Goal: Transaction & Acquisition: Obtain resource

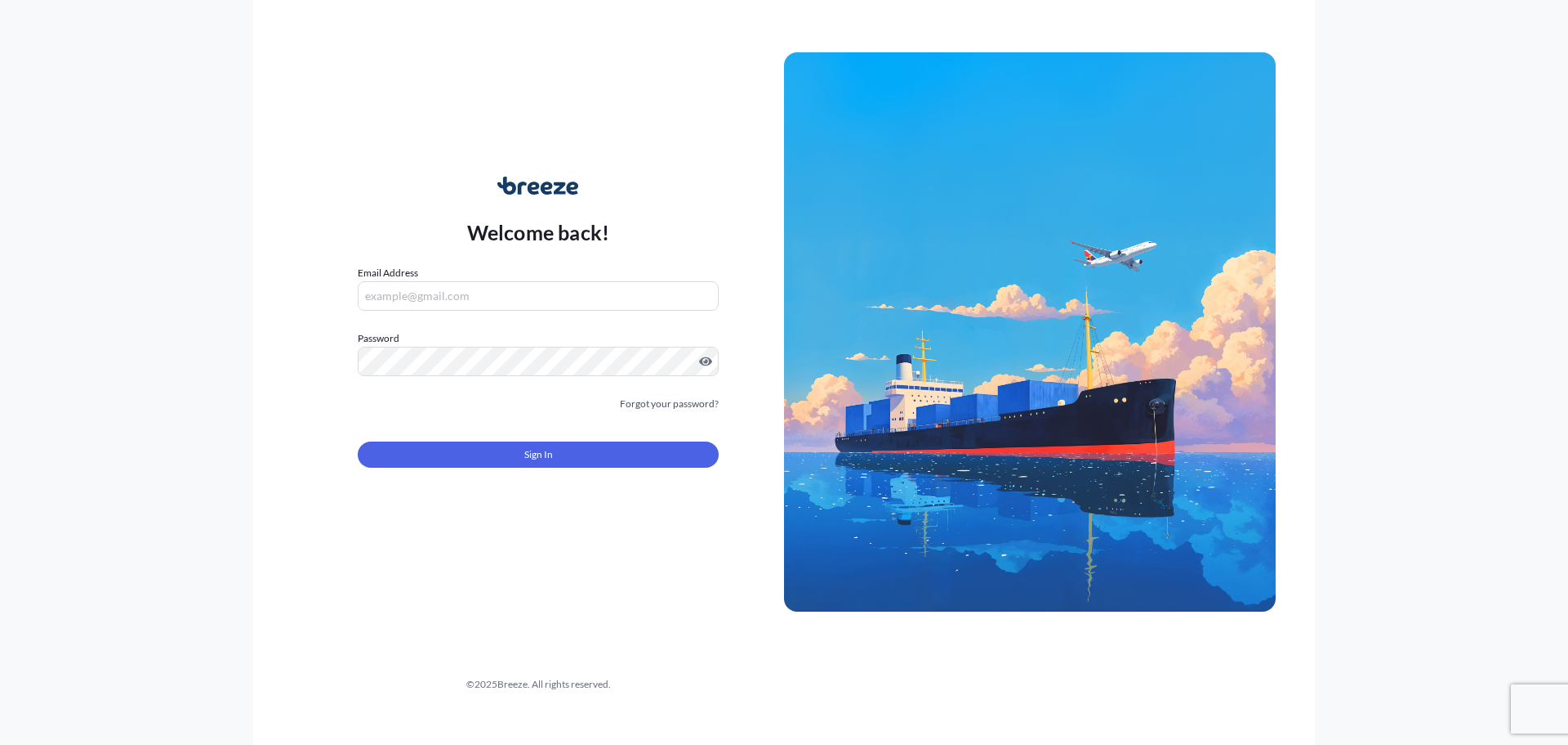
type input "[PERSON_NAME][EMAIL_ADDRESS][PERSON_NAME][DOMAIN_NAME]"
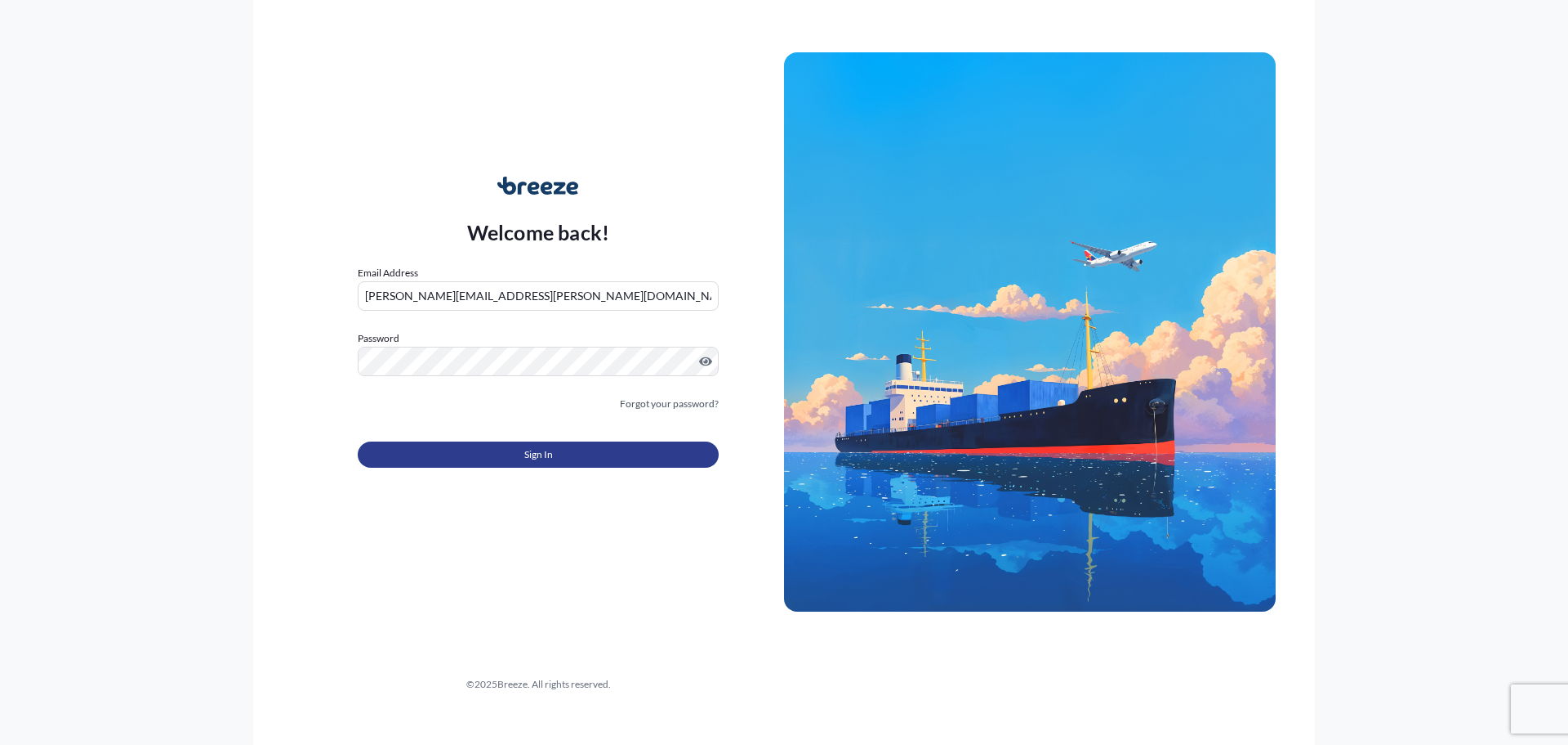
click at [457, 459] on button "Sign In" at bounding box center [538, 454] width 361 height 26
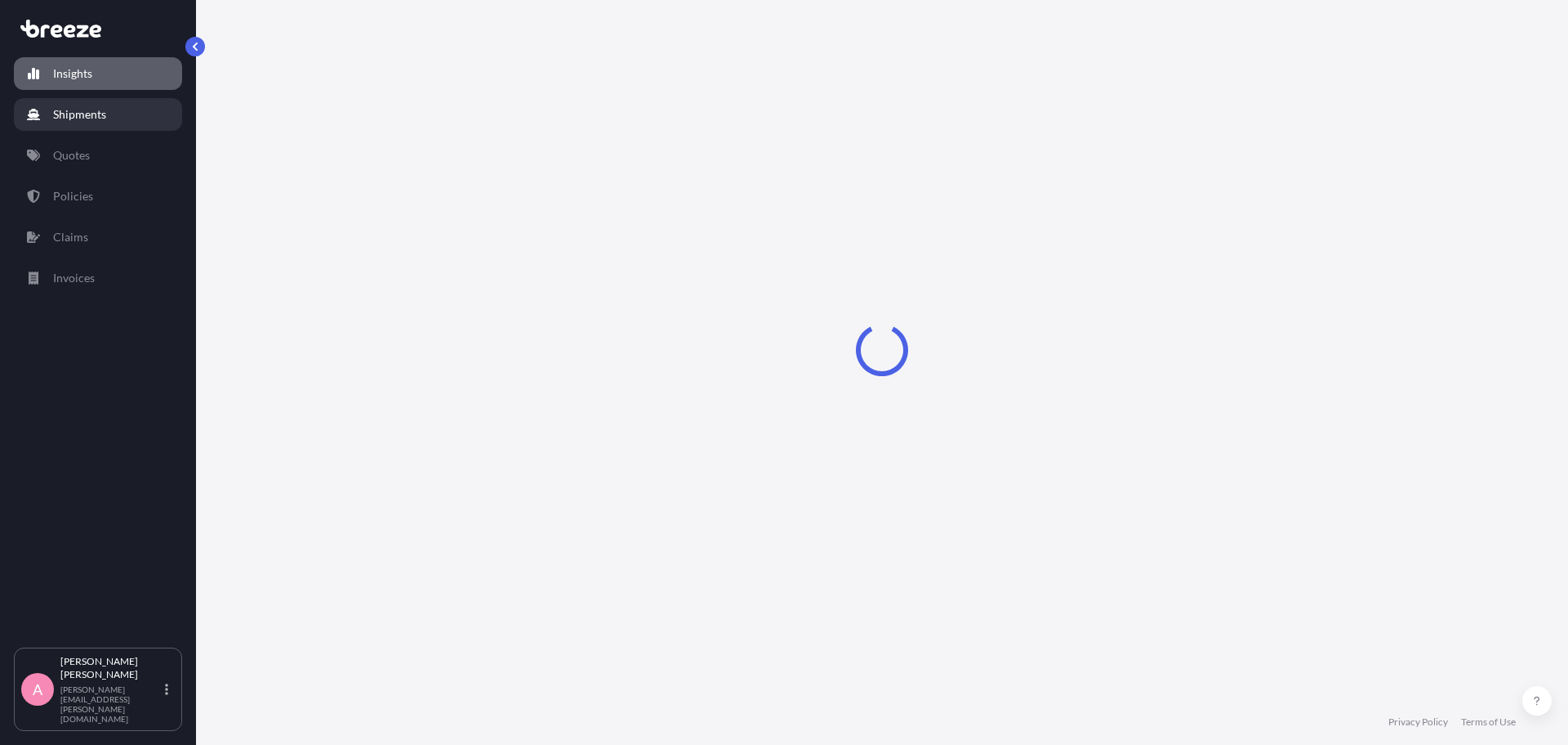
select select "2025"
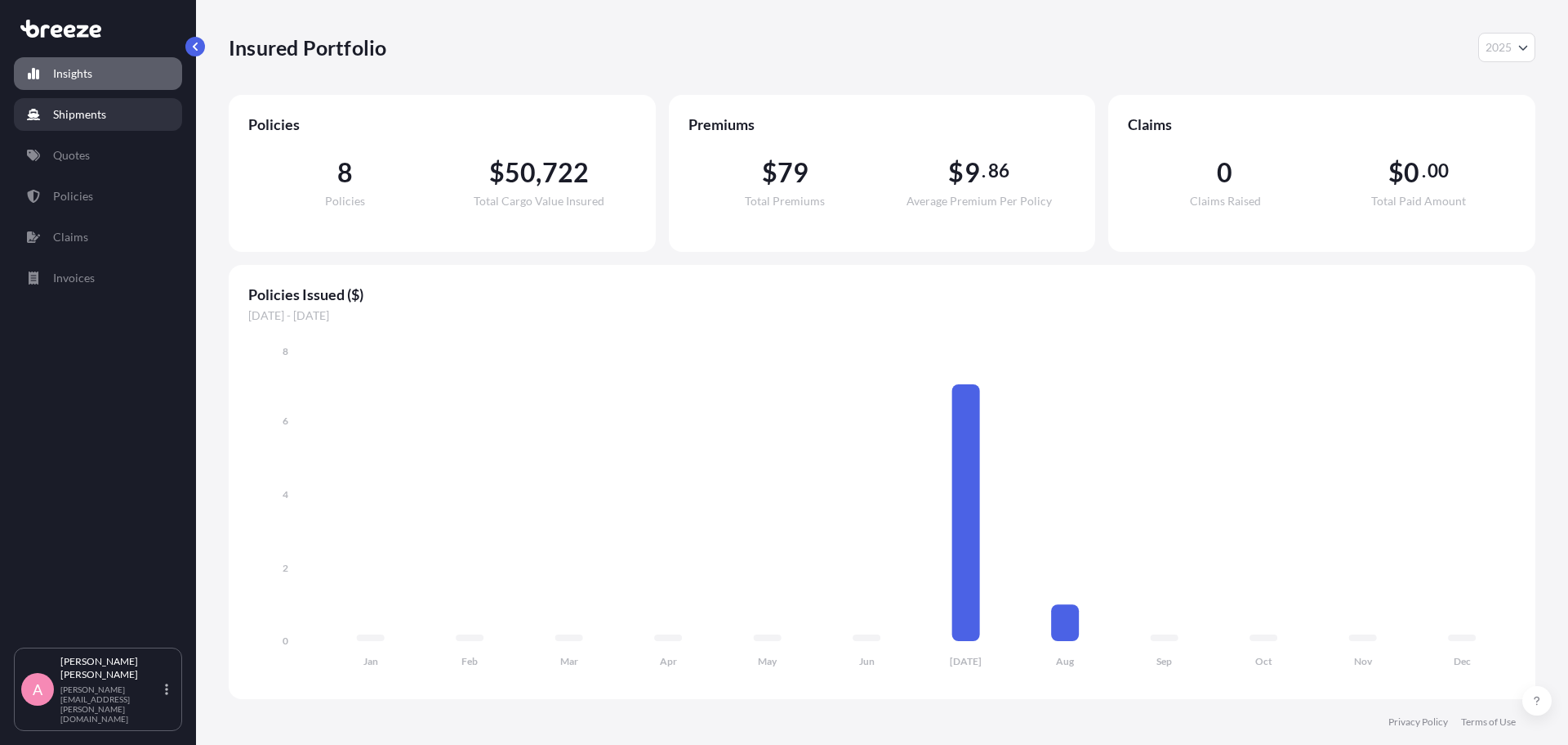
click at [82, 121] on p "Shipments" at bounding box center [80, 114] width 53 height 16
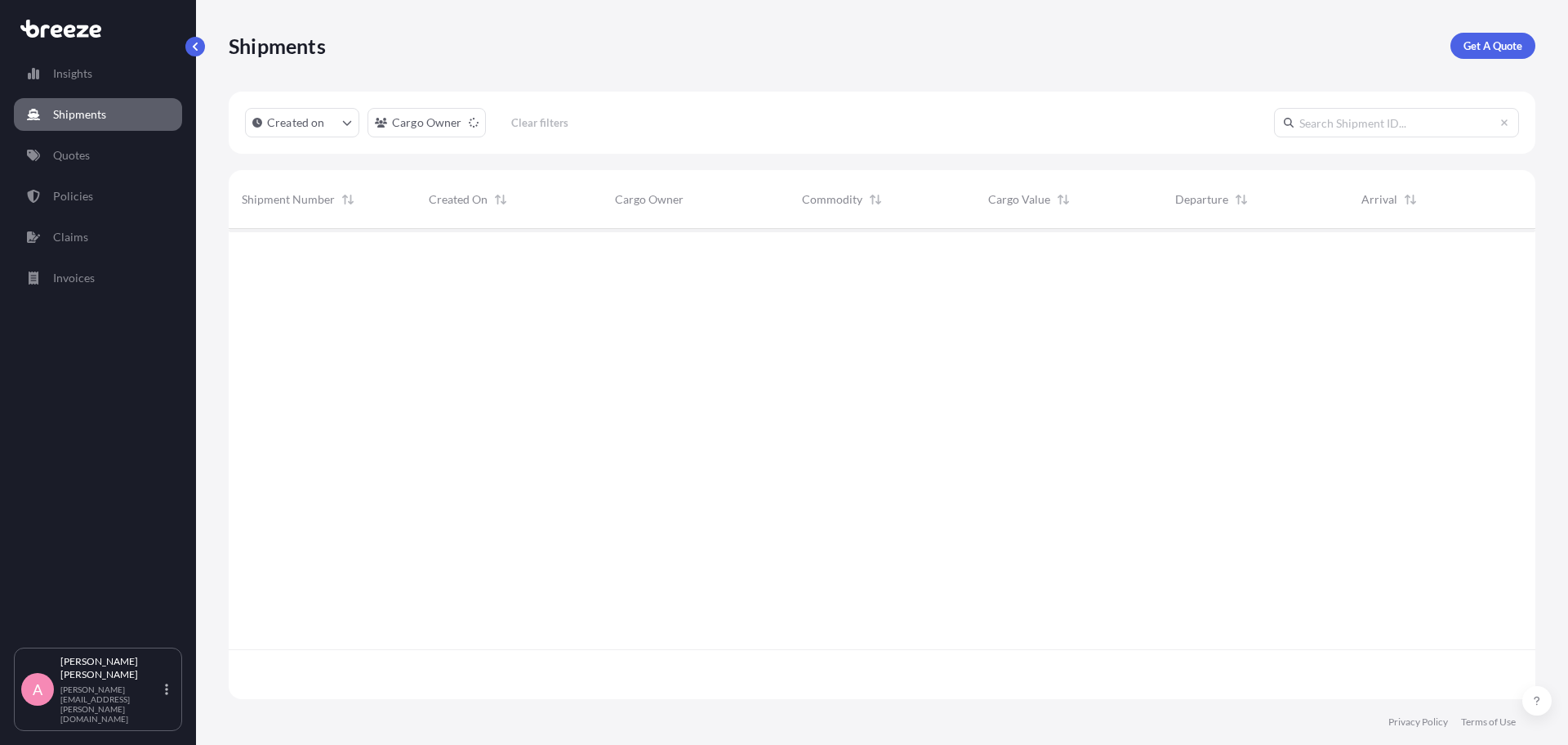
scroll to position [516, 1295]
click at [1498, 35] on link "Get A Quote" at bounding box center [1494, 45] width 85 height 26
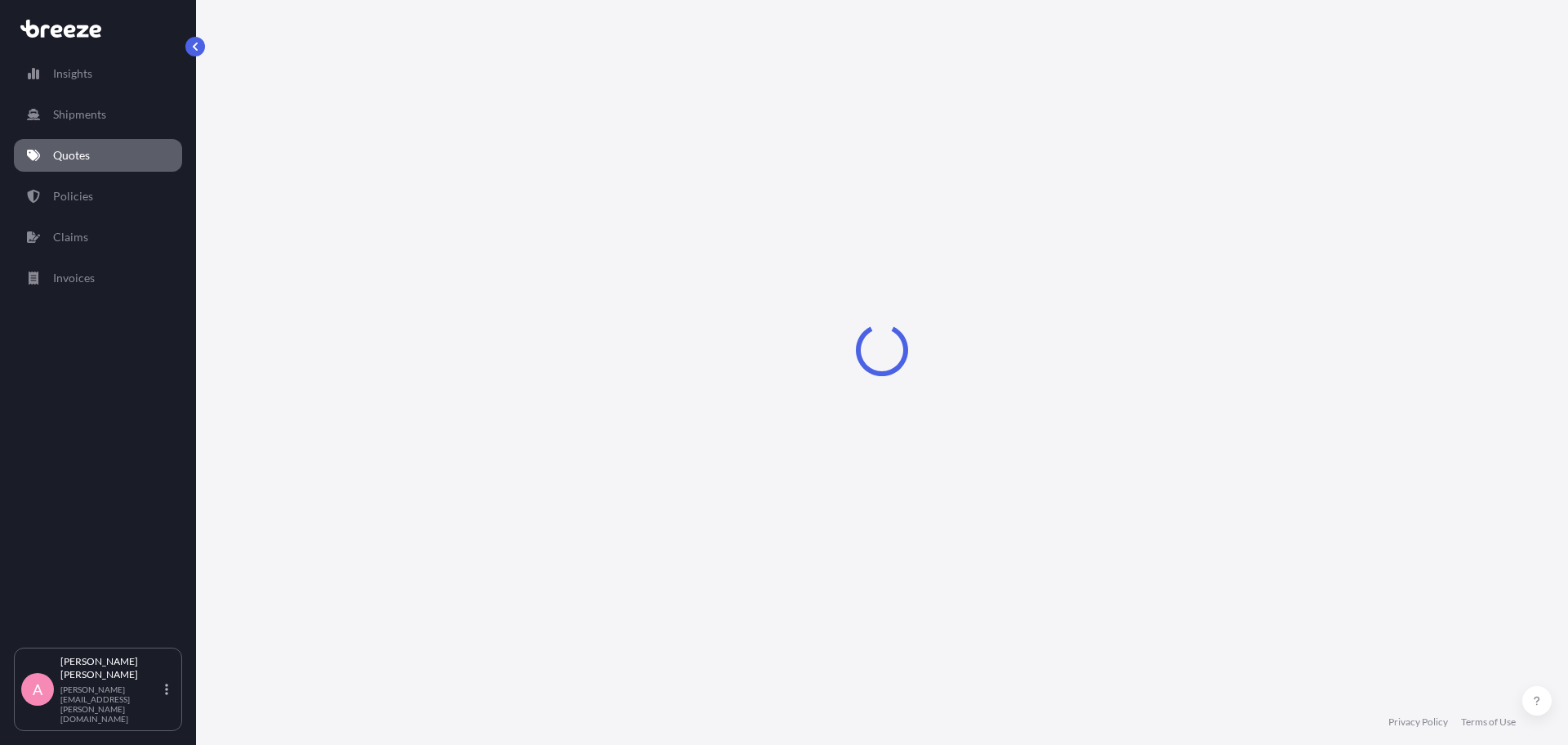
select select "Sea"
select select "1"
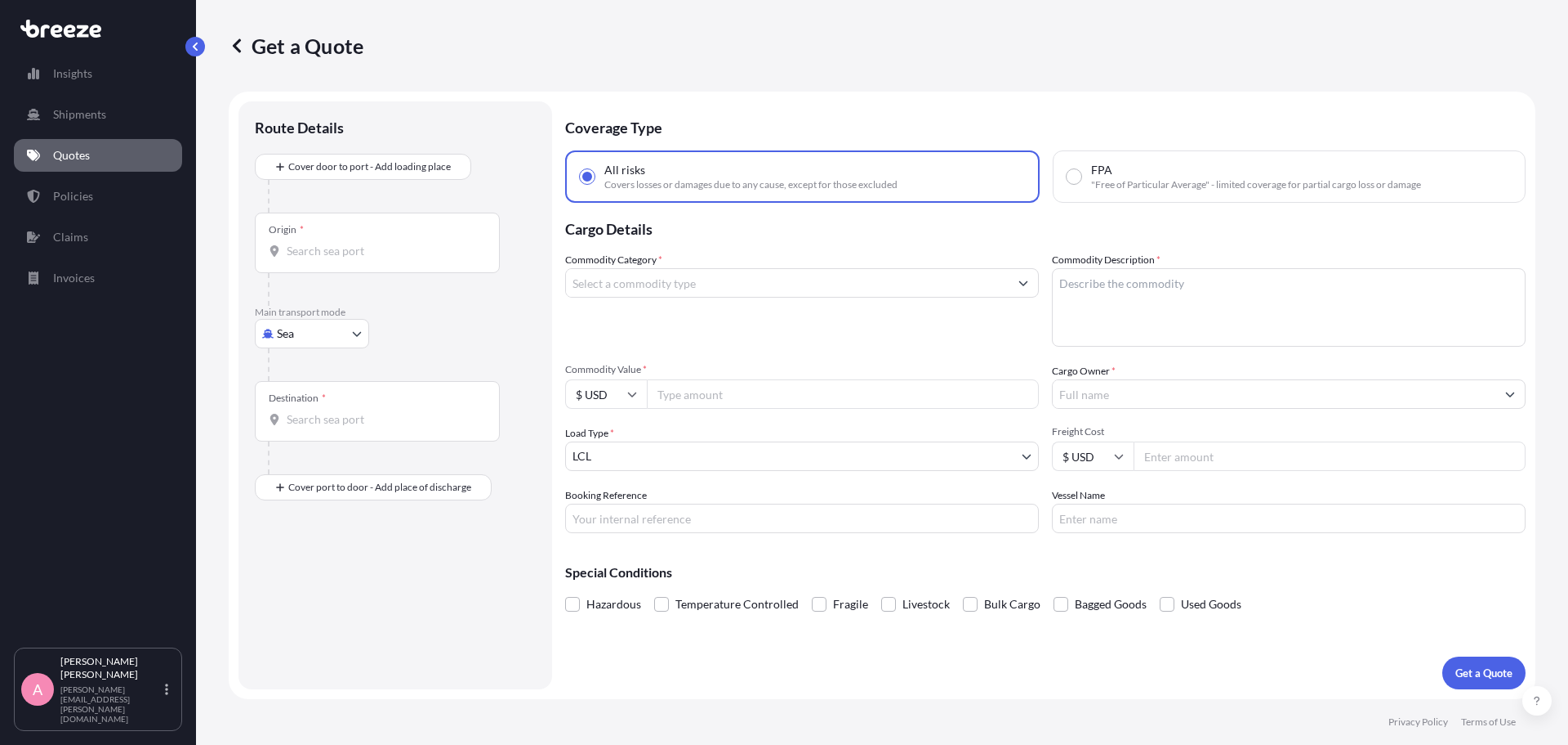
click at [629, 290] on input "Commodity Category *" at bounding box center [787, 282] width 442 height 29
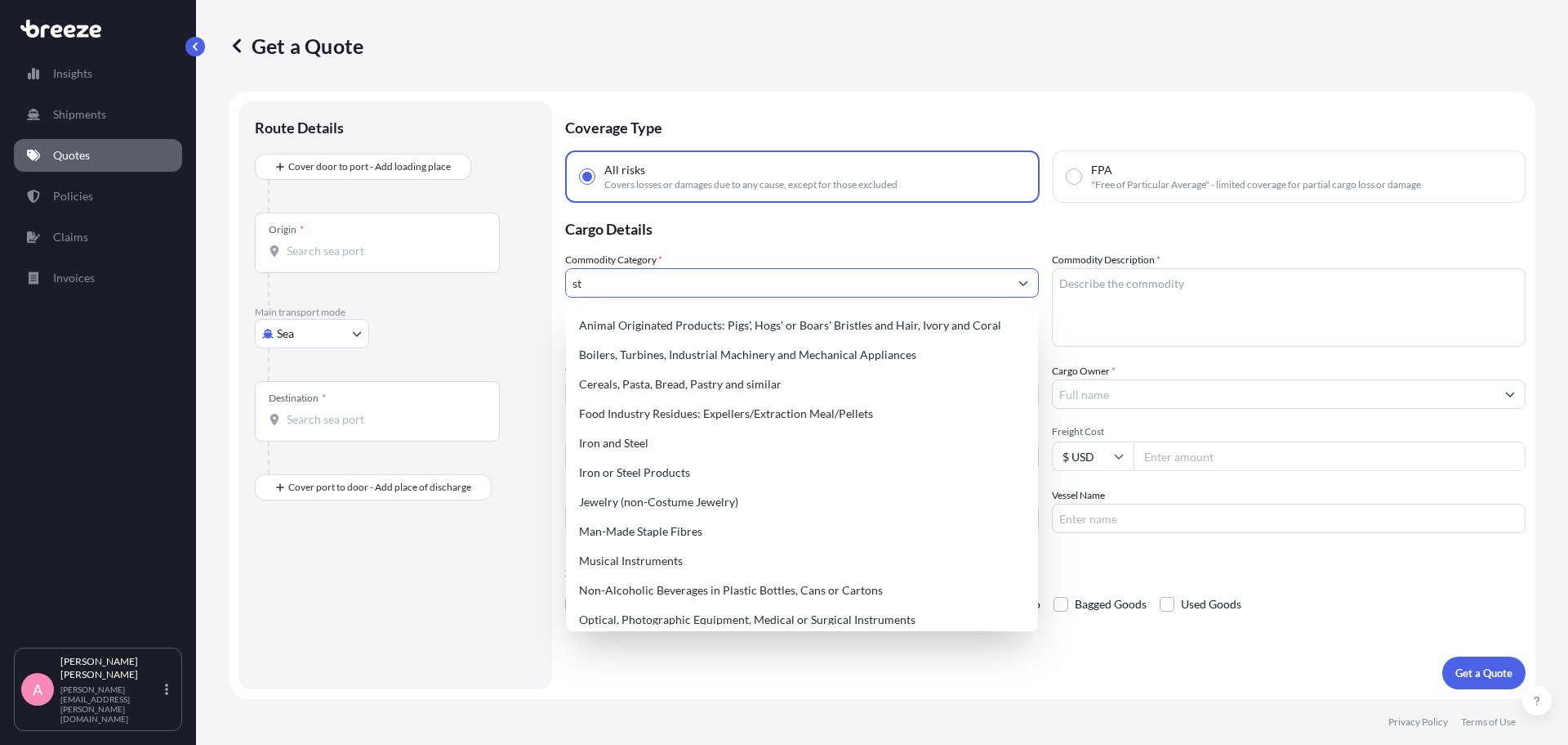
type input "s"
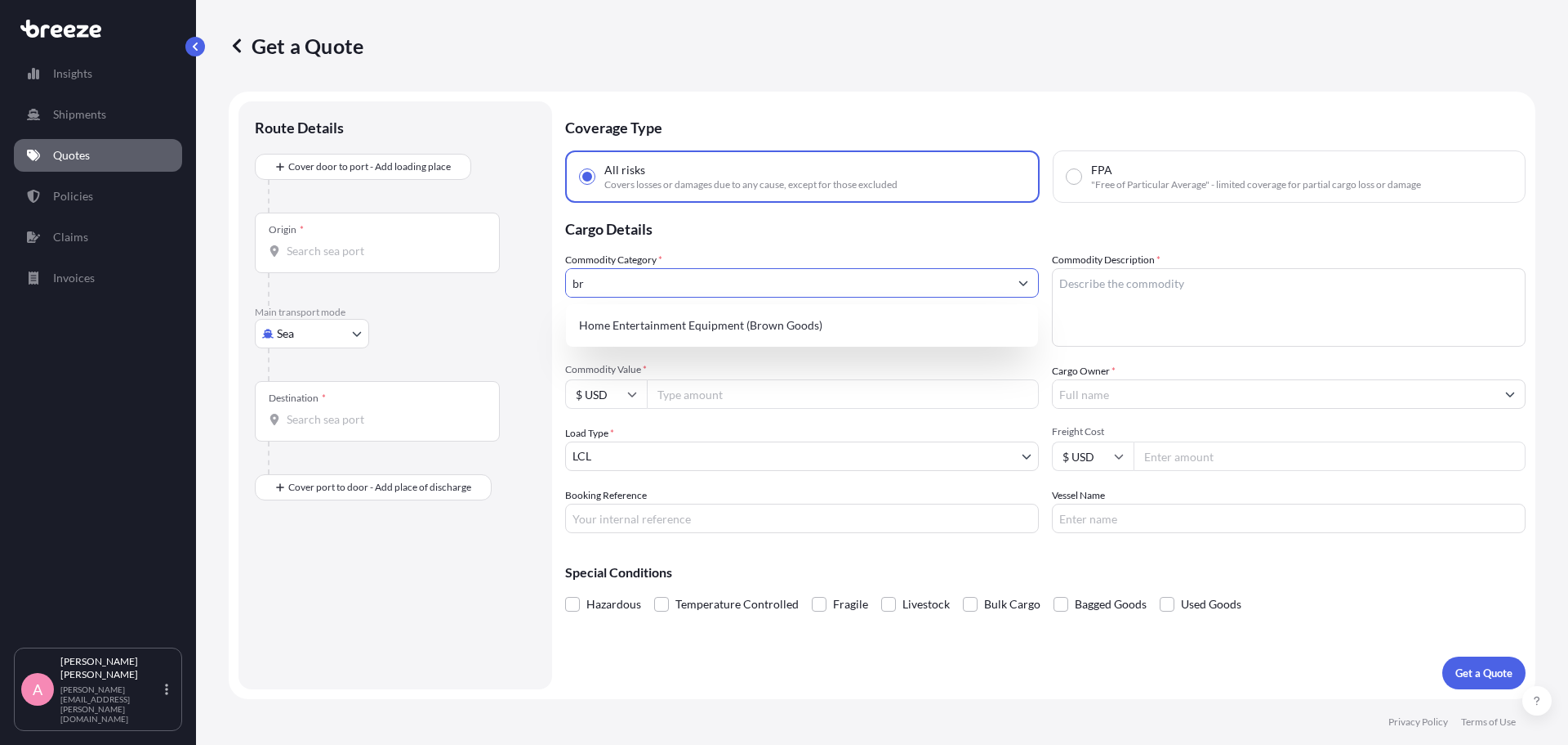
type input "b"
click at [765, 332] on div "Household Appliances (White Goods)" at bounding box center [802, 325] width 459 height 29
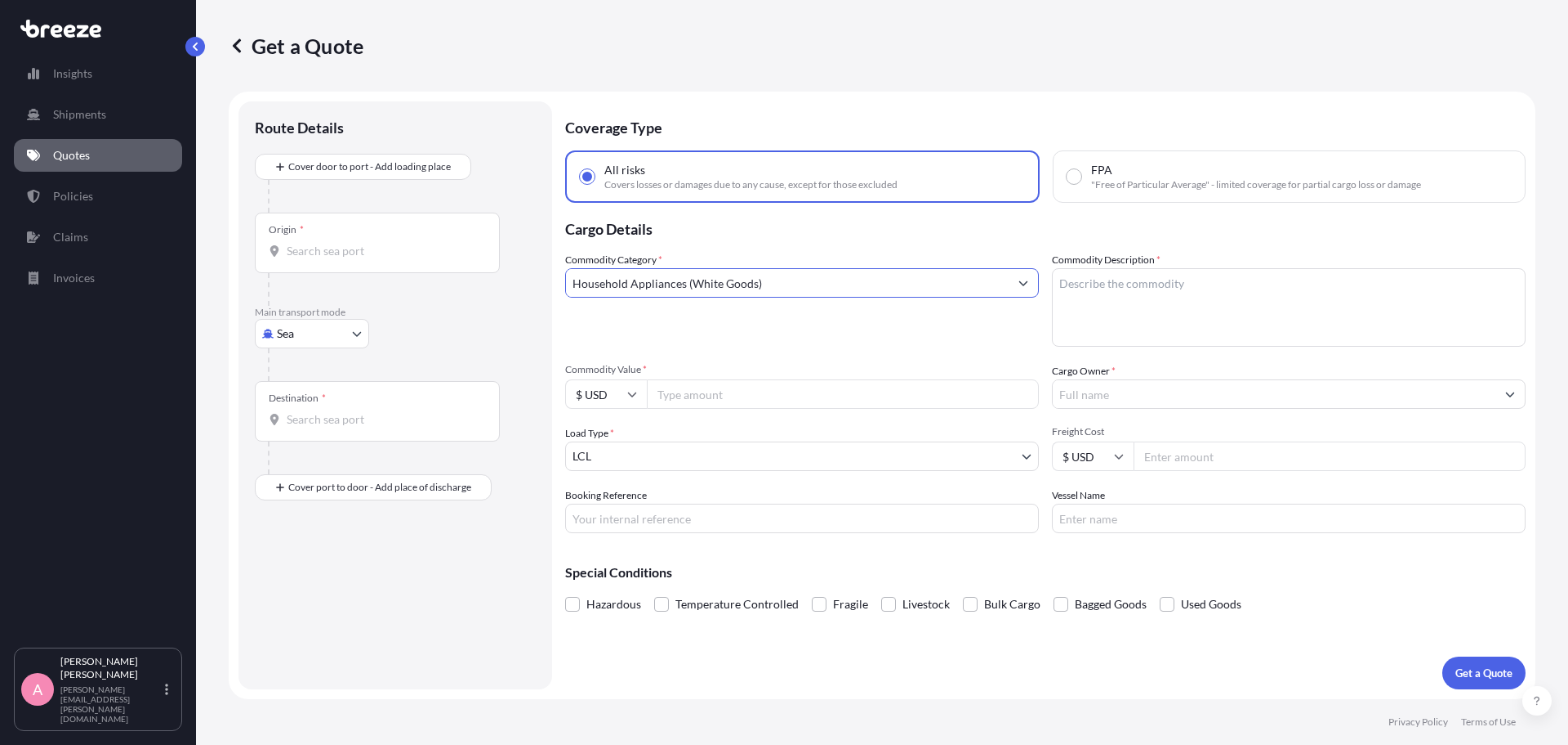
type input "Household Appliances (White Goods)"
click at [1119, 291] on textarea "Commodity Description *" at bounding box center [1289, 307] width 473 height 78
type textarea "s"
type textarea "STEAMER/USED CLOTHES"
type input "1000"
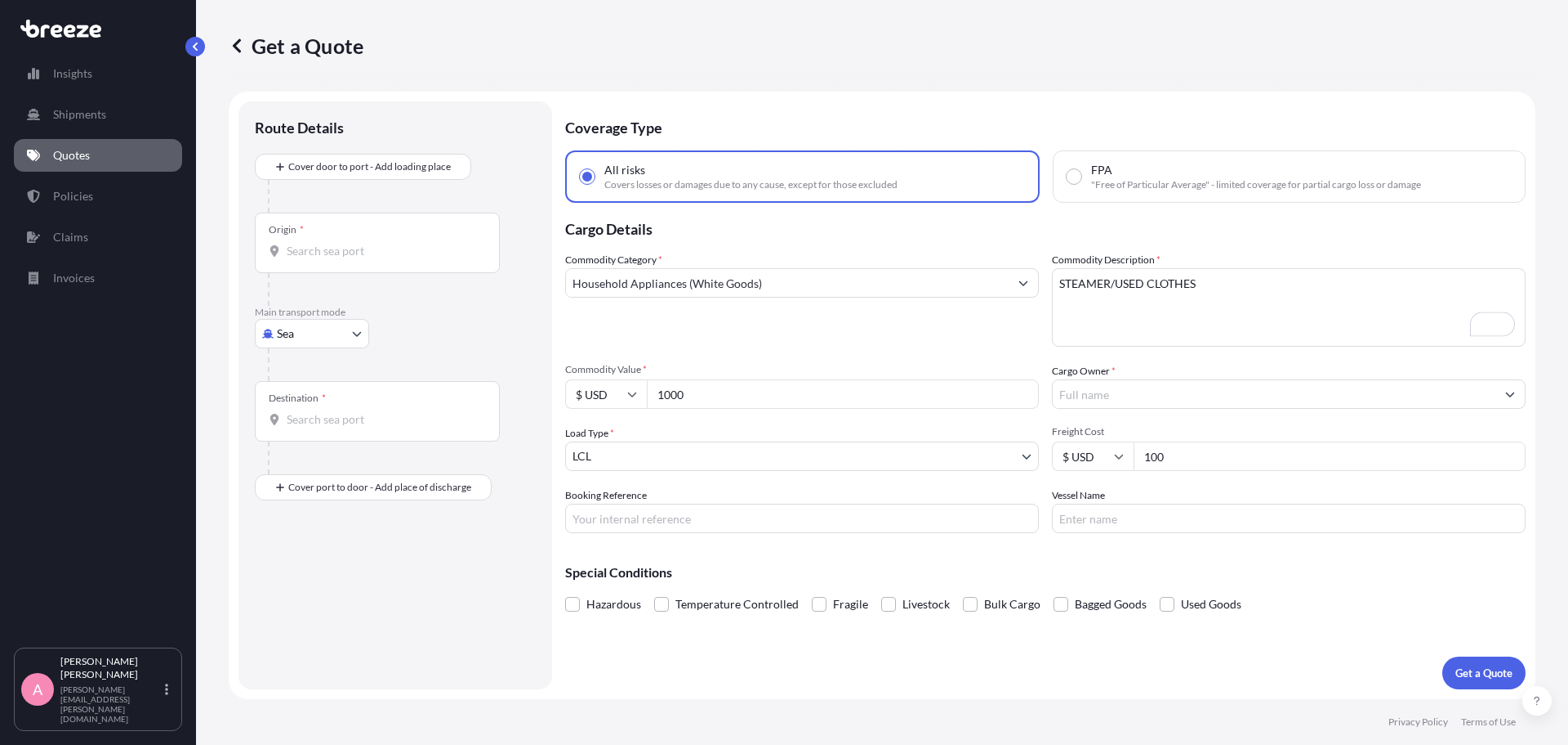
type input "100"
click at [361, 239] on div "Origin *" at bounding box center [378, 243] width 245 height 60
click at [361, 243] on input "Origin *" at bounding box center [382, 251] width 192 height 16
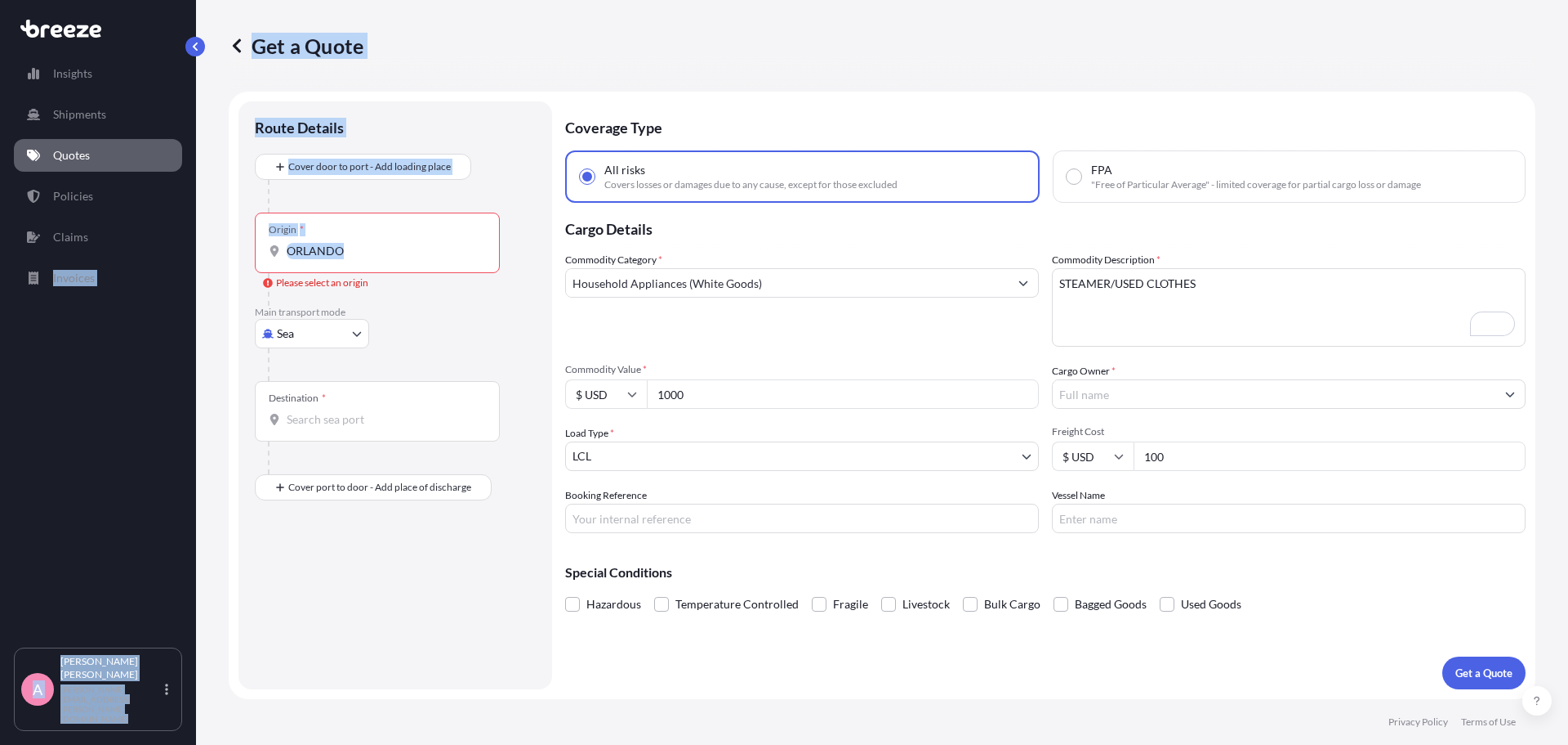
drag, startPoint x: 409, startPoint y: 263, endPoint x: 162, endPoint y: 255, distance: 247.1
click at [162, 255] on div "Insights Shipments Quotes Policies Claims Invoices A [PERSON_NAME] [PERSON_NAME…" at bounding box center [784, 372] width 1568 height 745
click at [362, 249] on input "ORLANDO" at bounding box center [382, 251] width 192 height 16
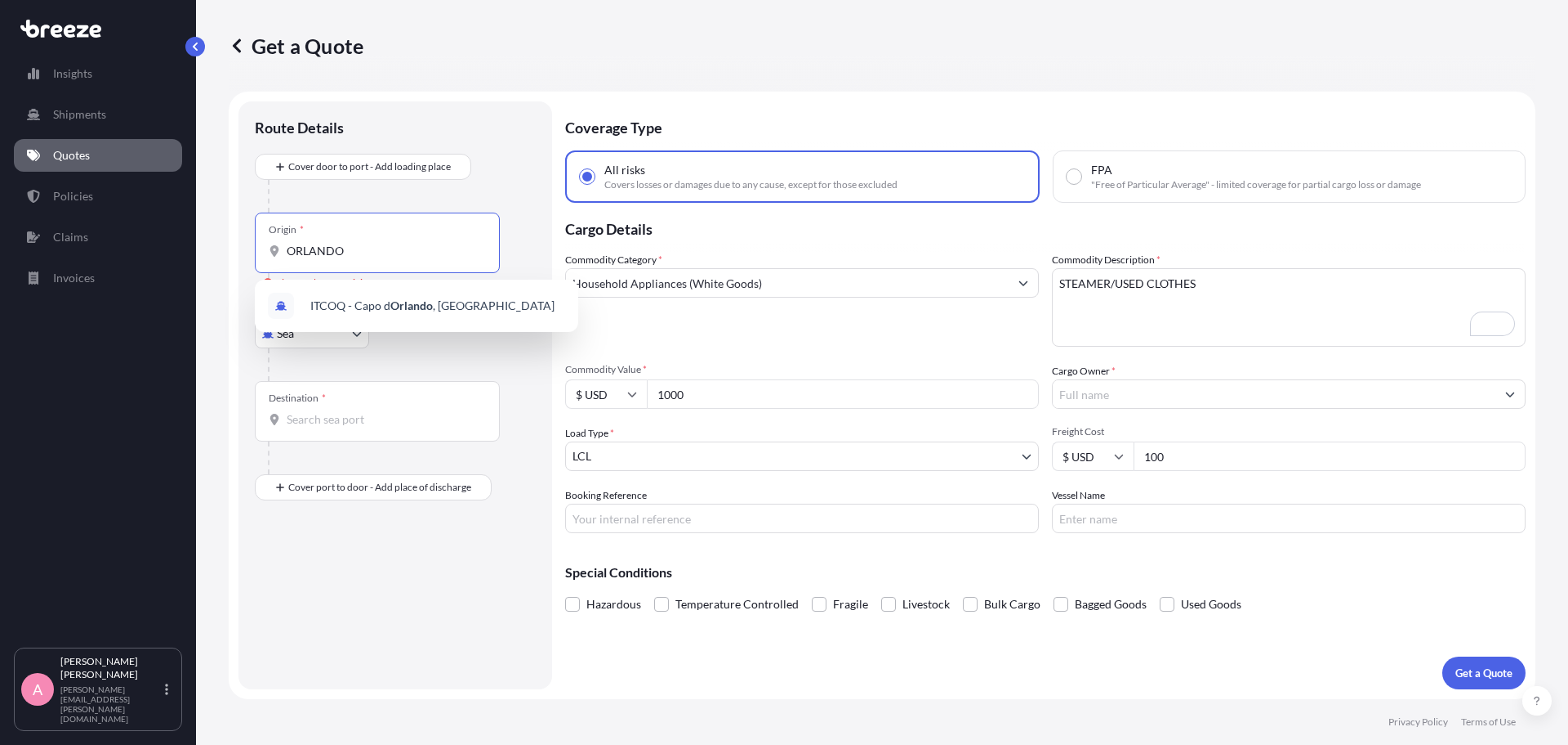
drag, startPoint x: 364, startPoint y: 249, endPoint x: 249, endPoint y: 253, distance: 115.1
click at [249, 253] on div "Route Details Cover door to port - Add loading place Place of loading Road Road…" at bounding box center [395, 395] width 314 height 588
type input "R"
type input "E"
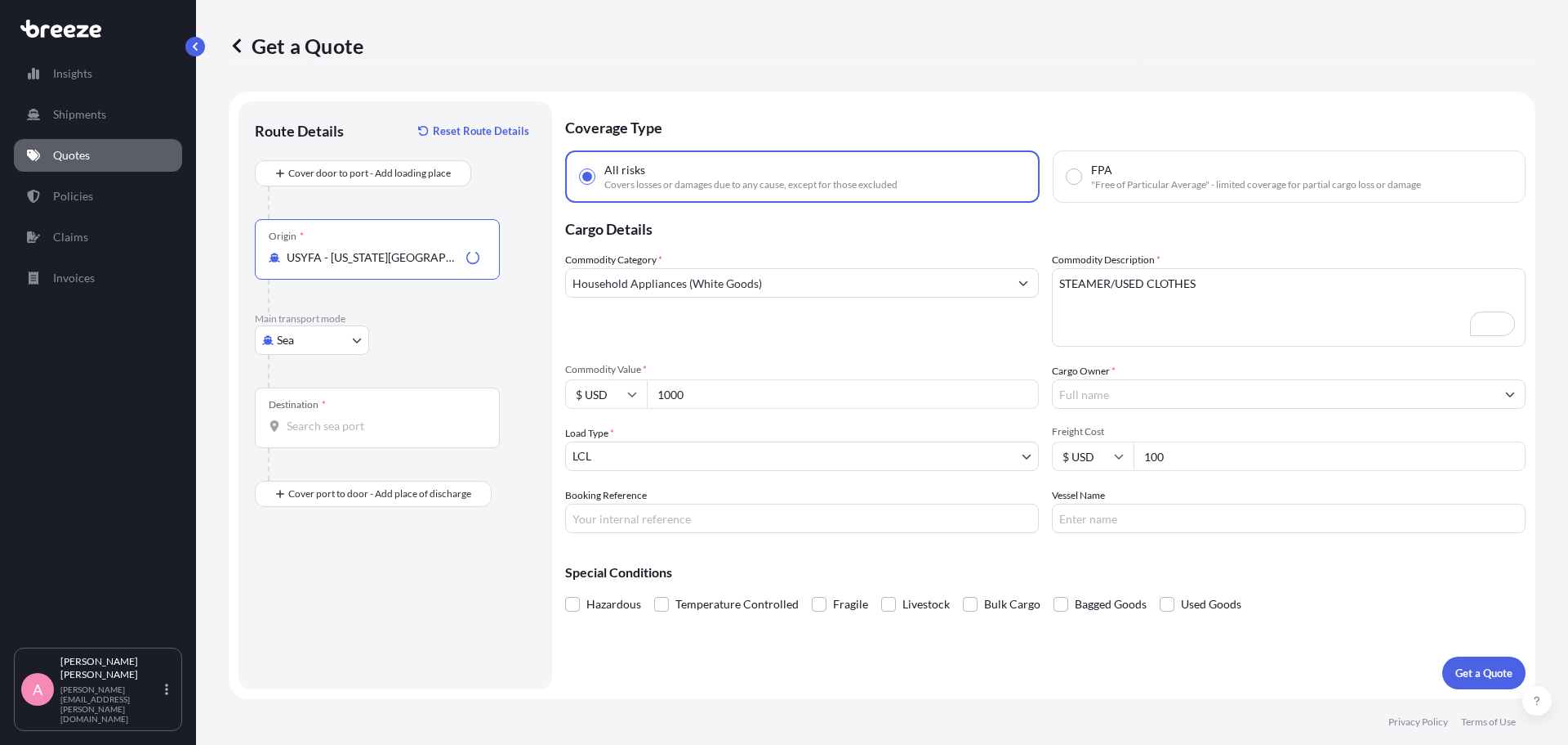
type input "USYFA - [US_STATE][GEOGRAPHIC_DATA], [GEOGRAPHIC_DATA]"
click at [349, 341] on body "0 options available. 1 option available. Insights Shipments Quotes Policies Cla…" at bounding box center [784, 372] width 1568 height 745
click at [307, 443] on span "Road" at bounding box center [299, 441] width 26 height 16
select select "Road"
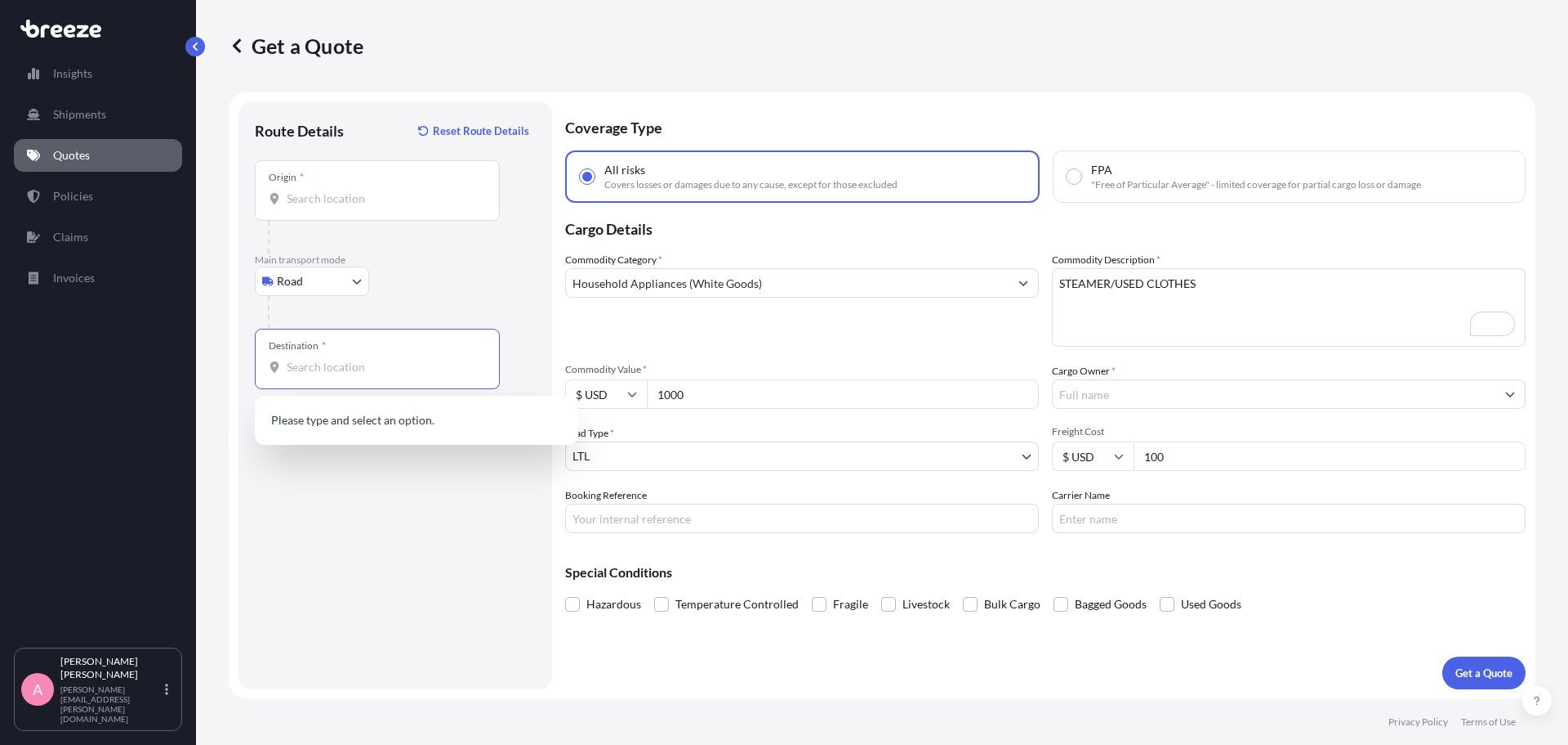
click at [355, 363] on input "Destination *" at bounding box center [382, 367] width 192 height 16
type input "E"
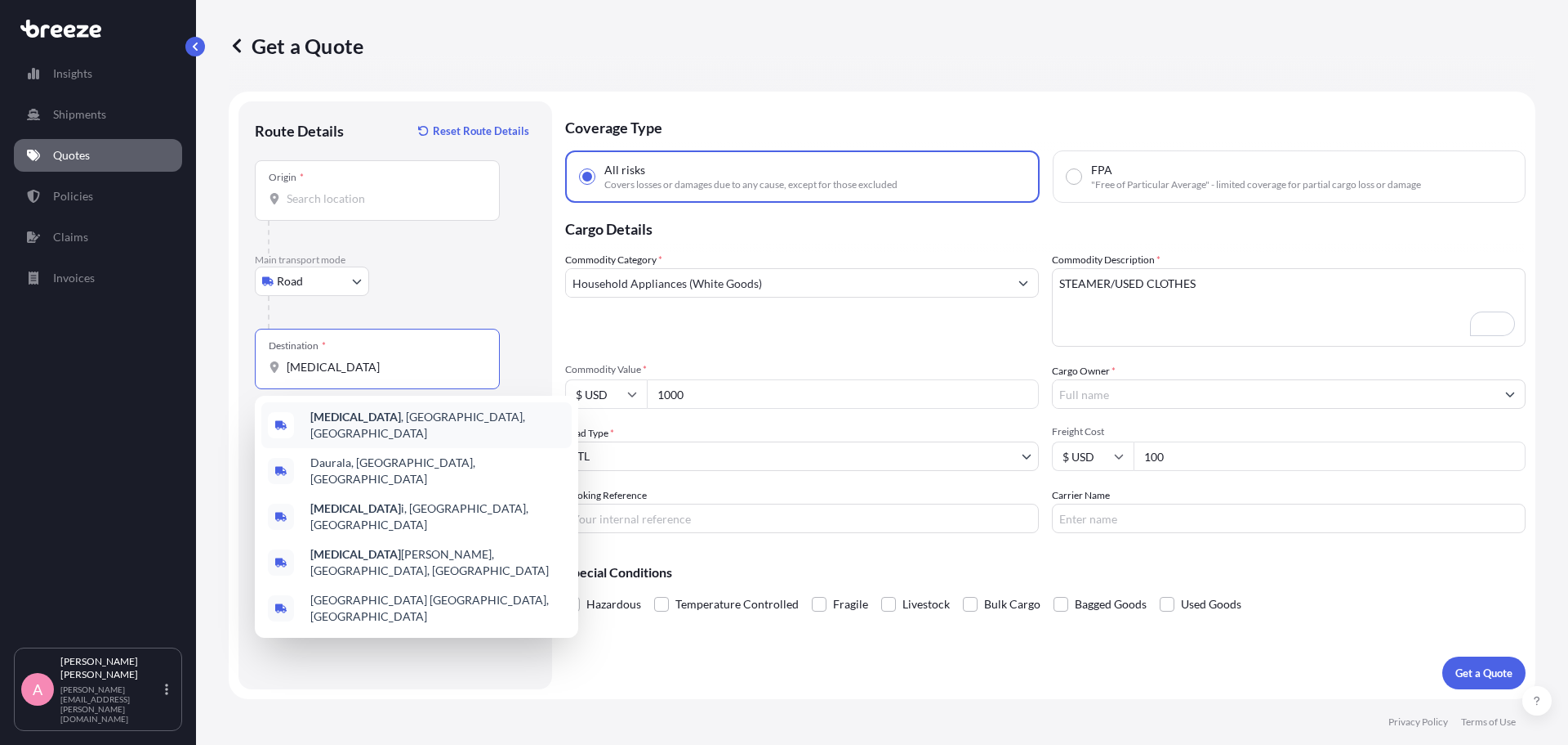
click at [393, 422] on div "[MEDICAL_DATA] , [GEOGRAPHIC_DATA], [GEOGRAPHIC_DATA]" at bounding box center [417, 425] width 310 height 46
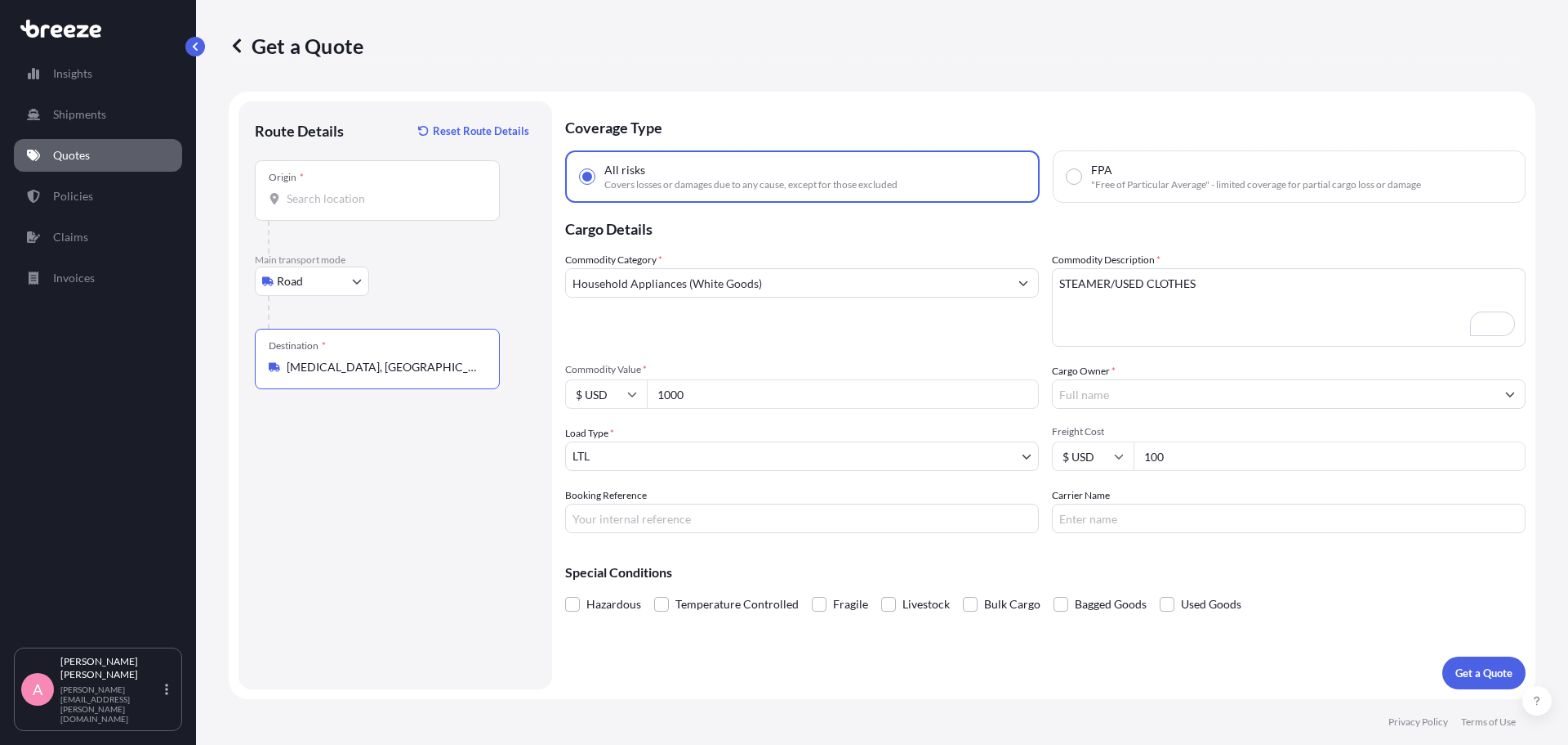
type input "[MEDICAL_DATA], [GEOGRAPHIC_DATA], [GEOGRAPHIC_DATA]"
click at [1103, 400] on input "Cargo Owner *" at bounding box center [1274, 394] width 442 height 29
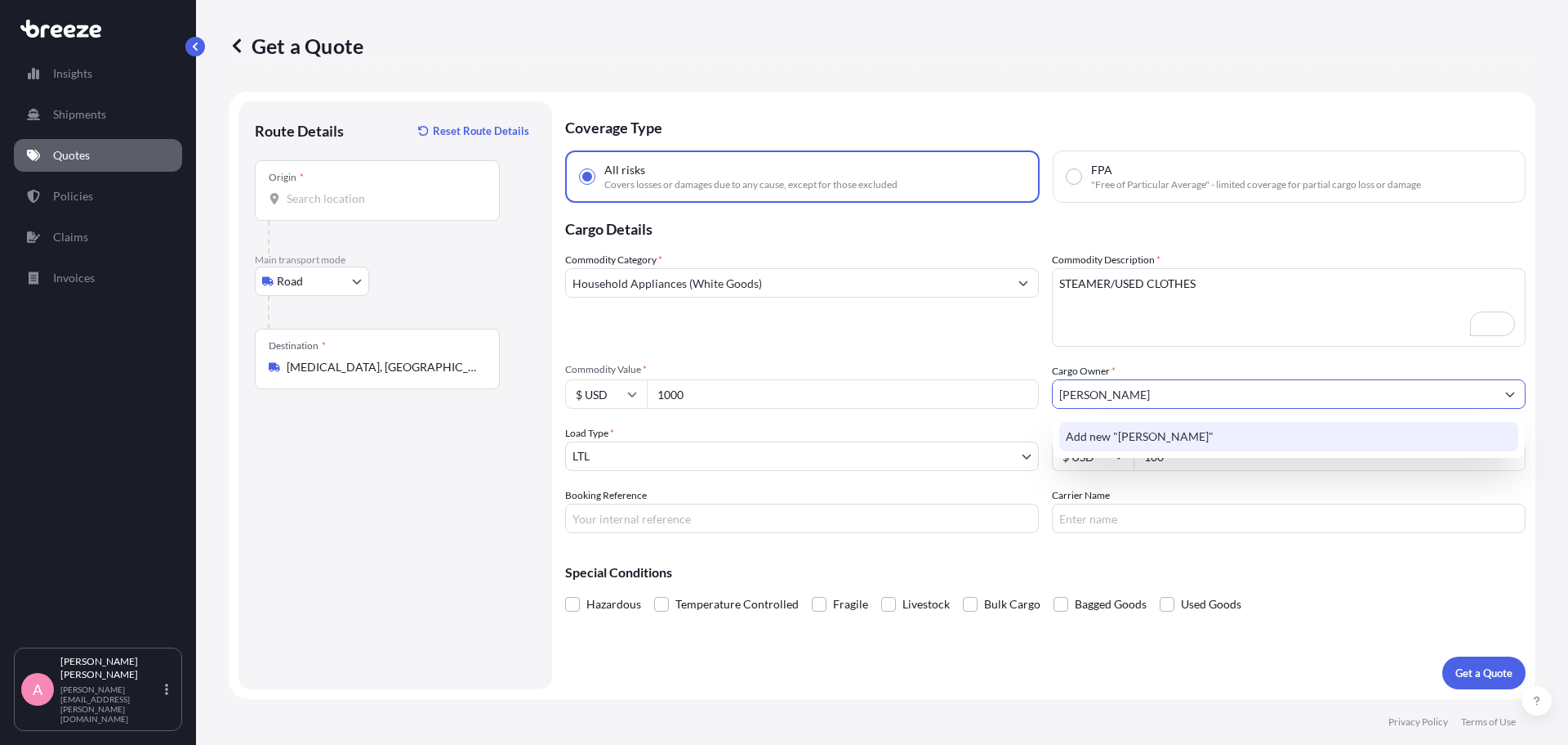
click at [1174, 434] on span "Add new "[PERSON_NAME]"" at bounding box center [1140, 436] width 148 height 16
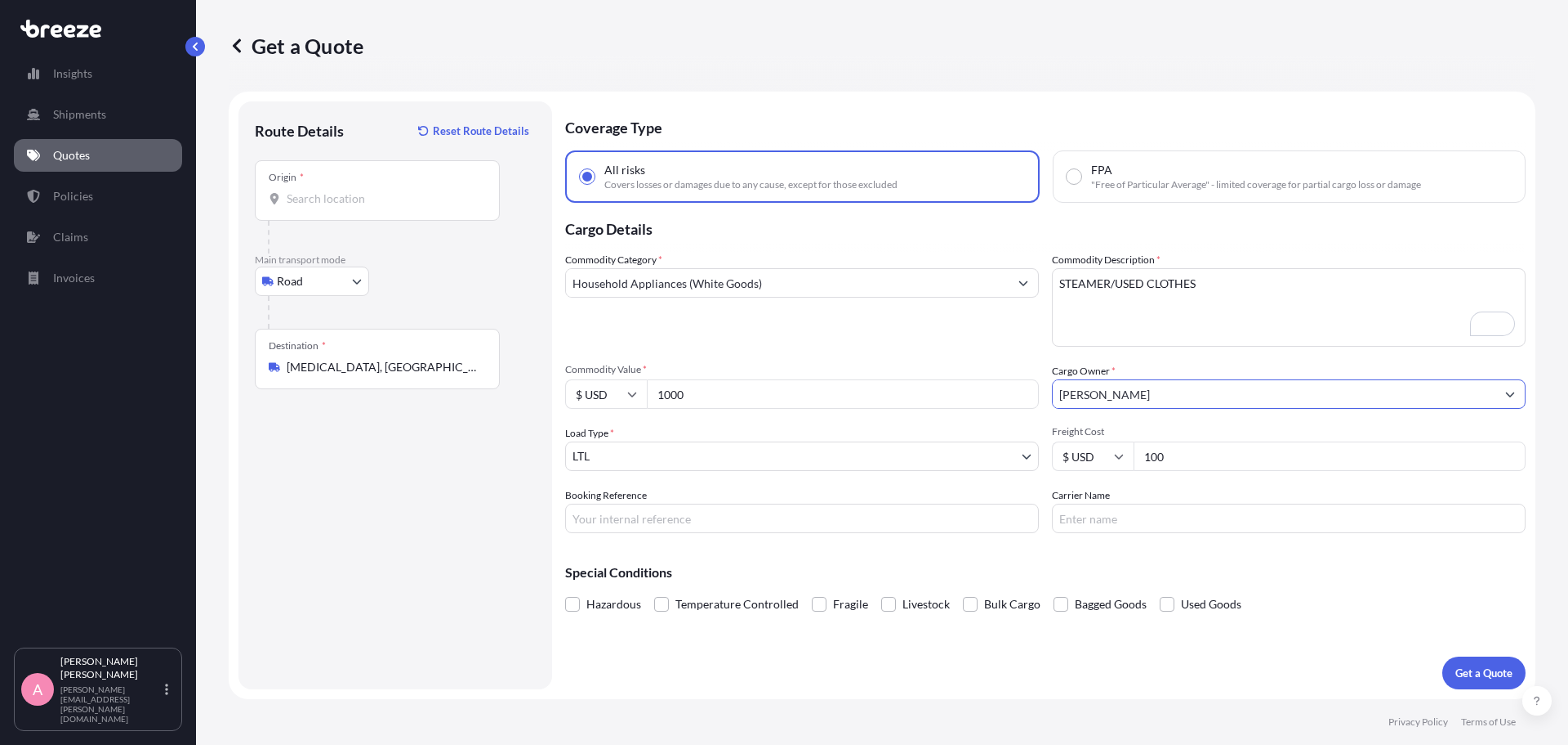
type input "[PERSON_NAME]"
click at [640, 520] on input "Booking Reference" at bounding box center [802, 518] width 473 height 29
click at [1469, 672] on p "Get a Quote" at bounding box center [1484, 672] width 58 height 16
click at [396, 194] on input "Origin * Please select an origin" at bounding box center [382, 199] width 192 height 16
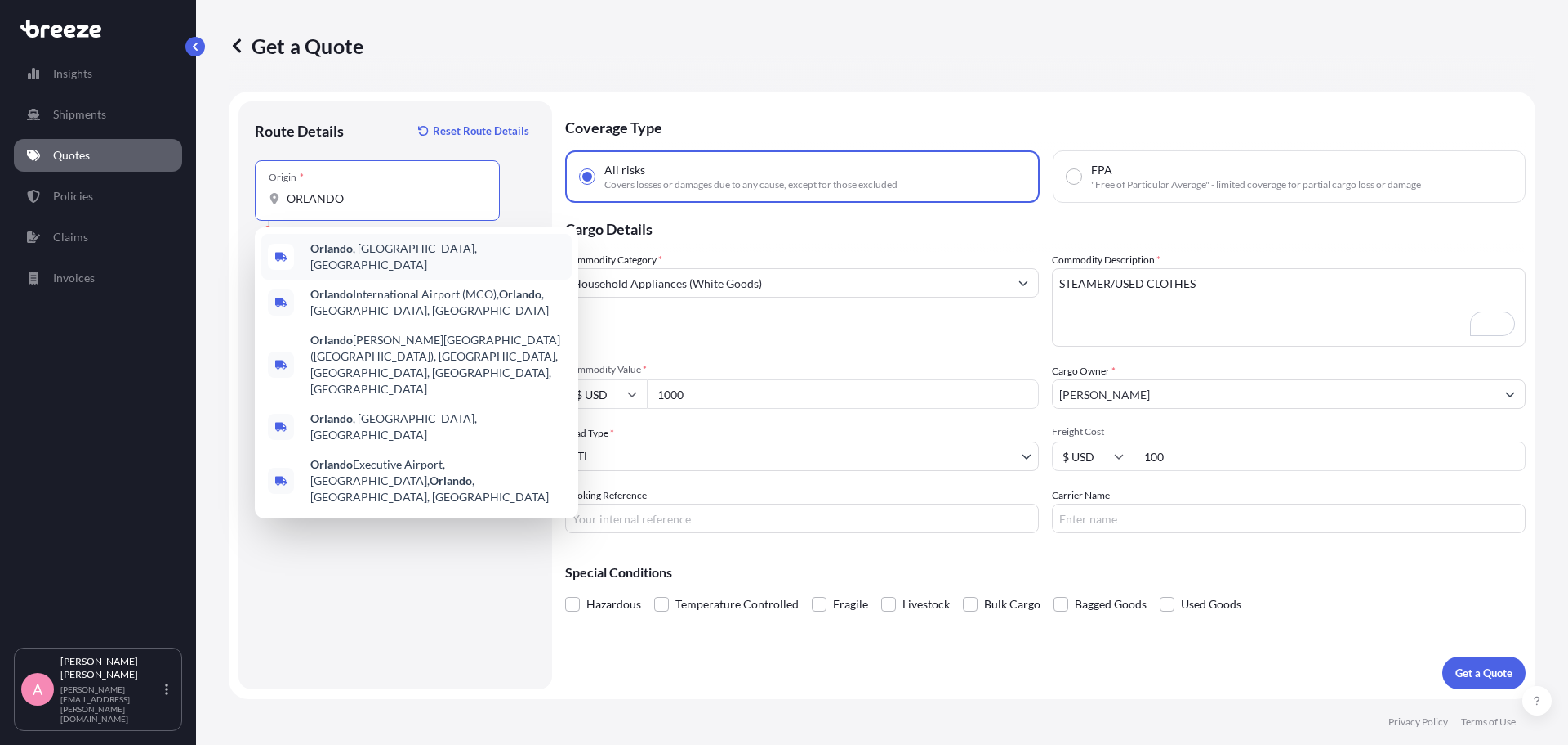
click at [416, 263] on div "[GEOGRAPHIC_DATA] , [GEOGRAPHIC_DATA], [GEOGRAPHIC_DATA]" at bounding box center [417, 257] width 310 height 46
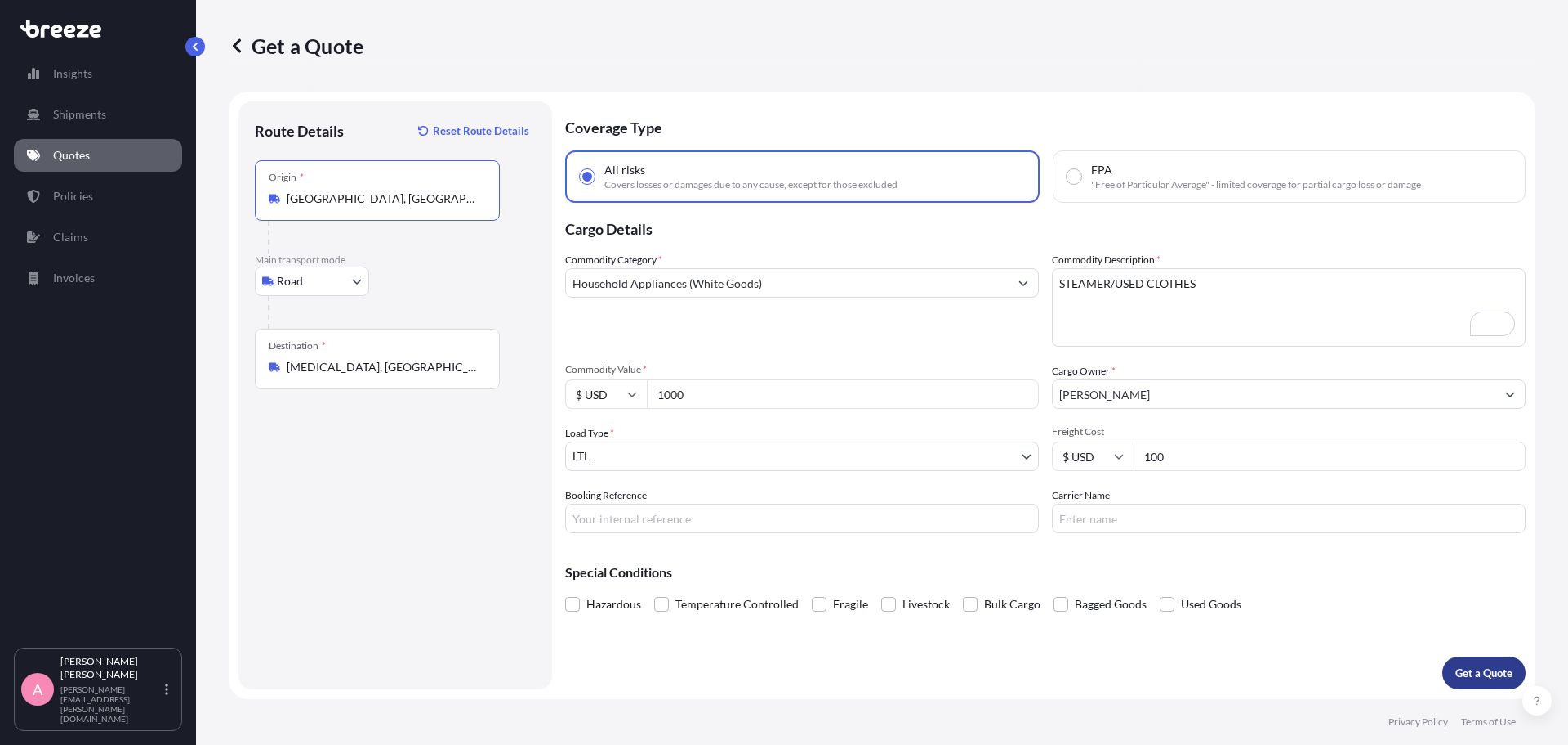
type input "[GEOGRAPHIC_DATA], [GEOGRAPHIC_DATA], [GEOGRAPHIC_DATA]"
click at [1495, 682] on button "Get a Quote" at bounding box center [1484, 672] width 83 height 33
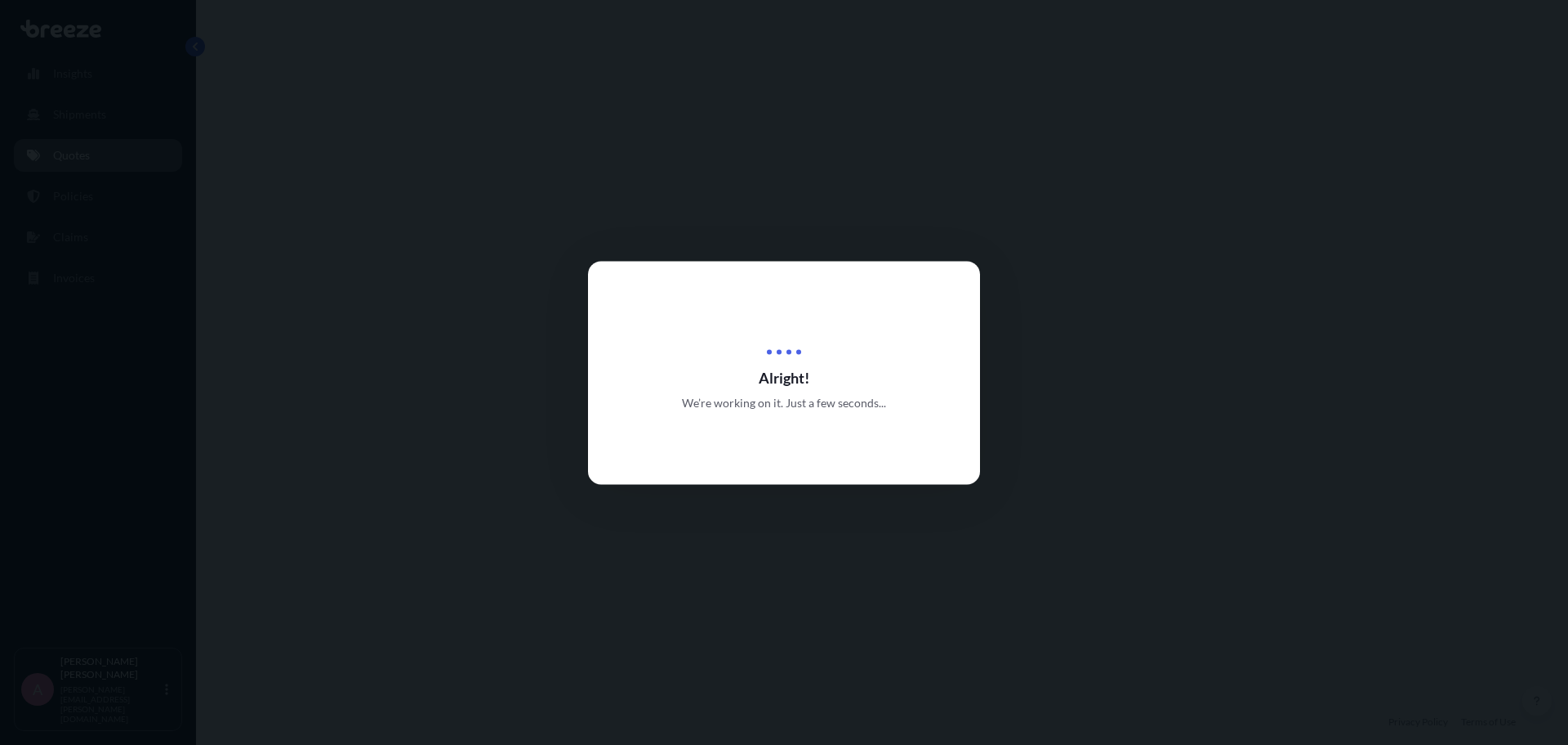
select select "Road"
select select "1"
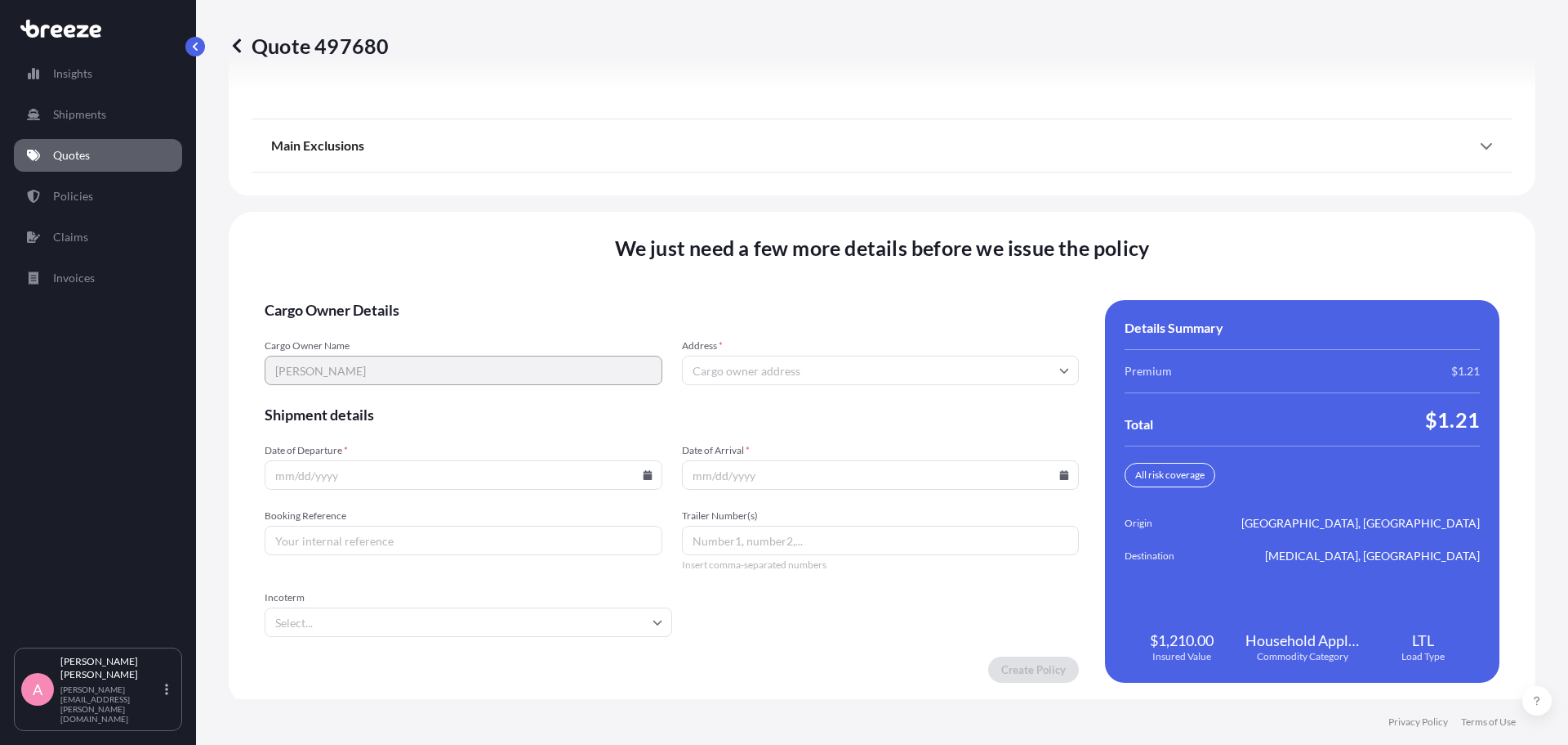
scroll to position [2109, 0]
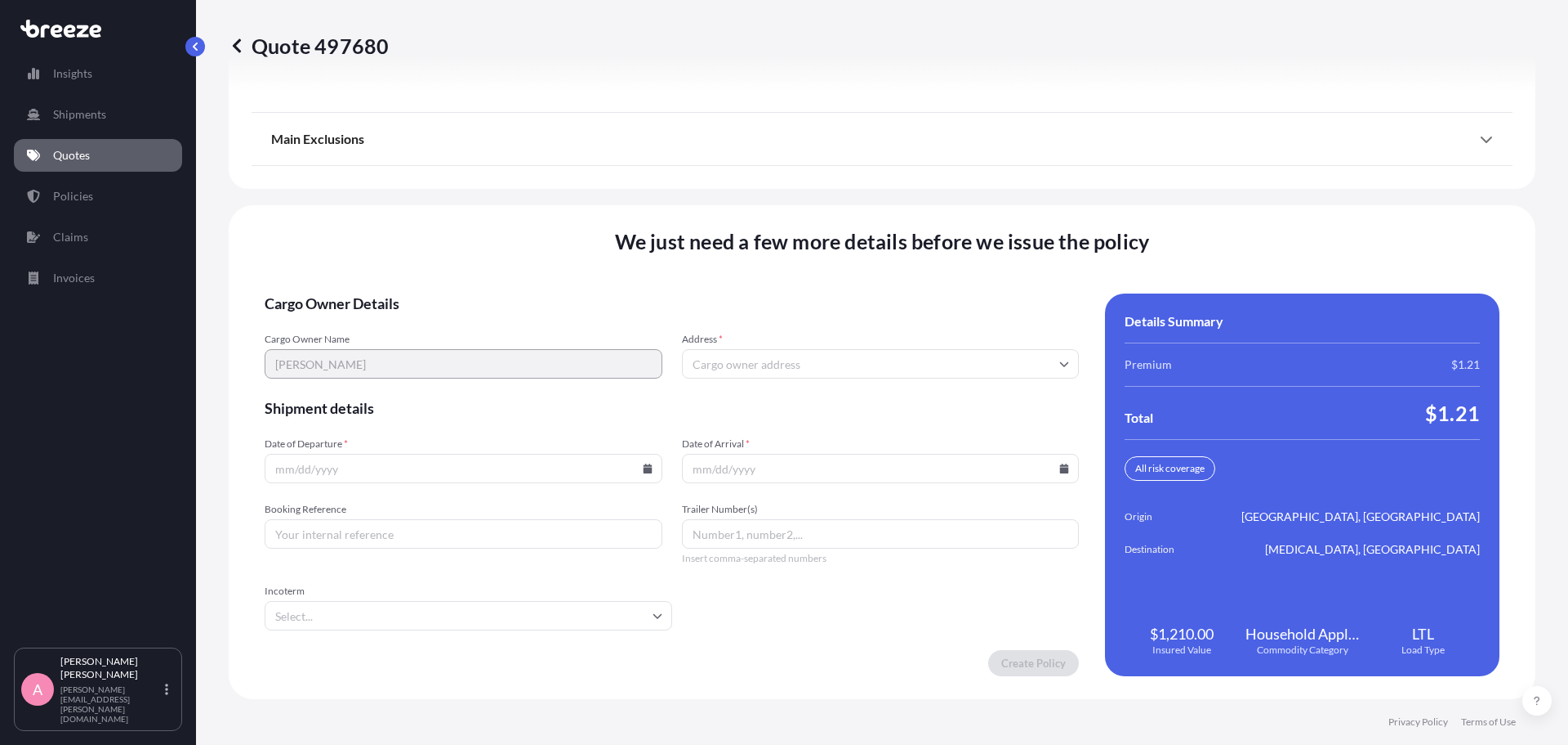
click at [759, 358] on input "Address *" at bounding box center [880, 363] width 398 height 29
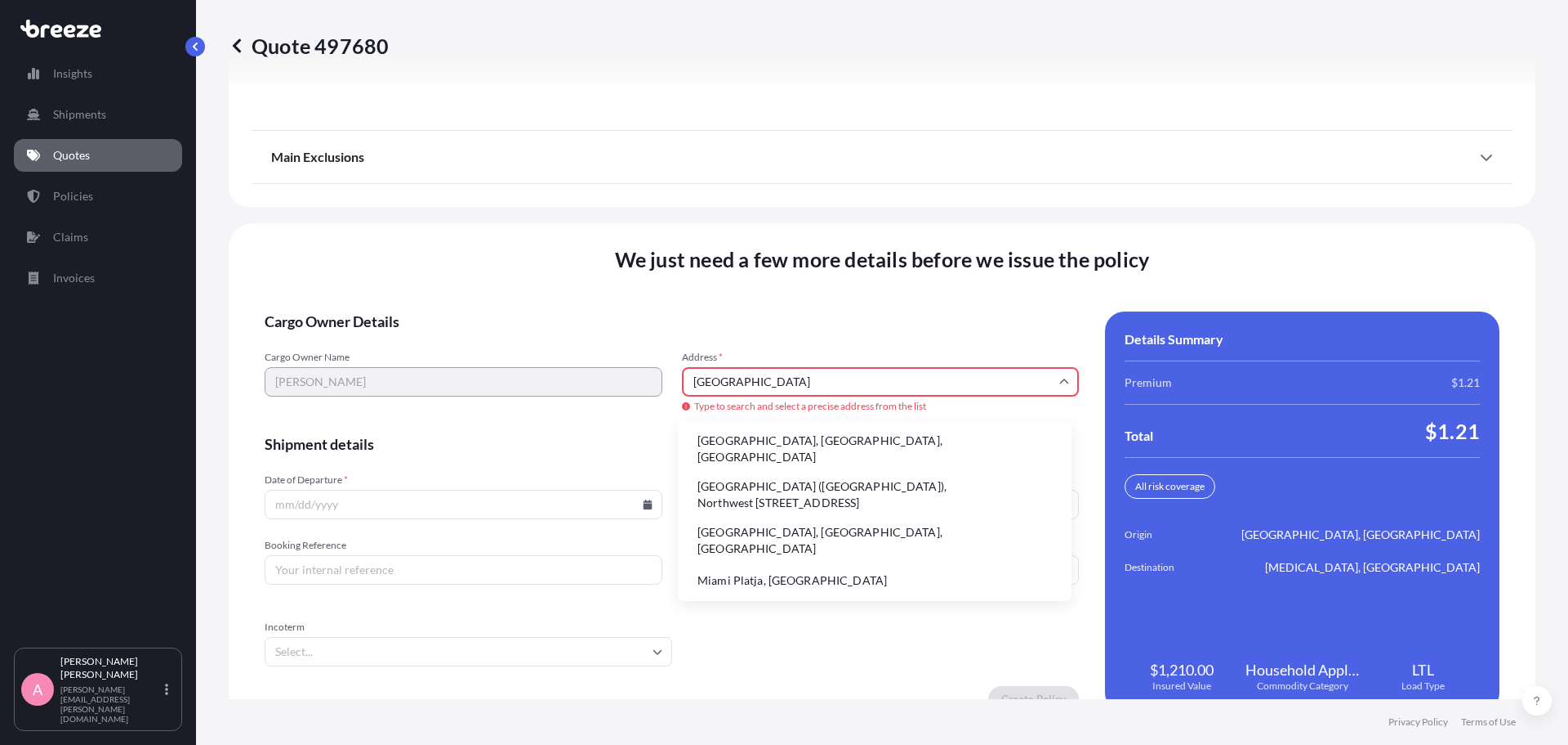
drag, startPoint x: 778, startPoint y: 385, endPoint x: 638, endPoint y: 365, distance: 141.4
click at [638, 365] on div "Cargo Owner Name [PERSON_NAME] Address * [GEOGRAPHIC_DATA] Type to search and s…" at bounding box center [672, 382] width 815 height 64
type input "d"
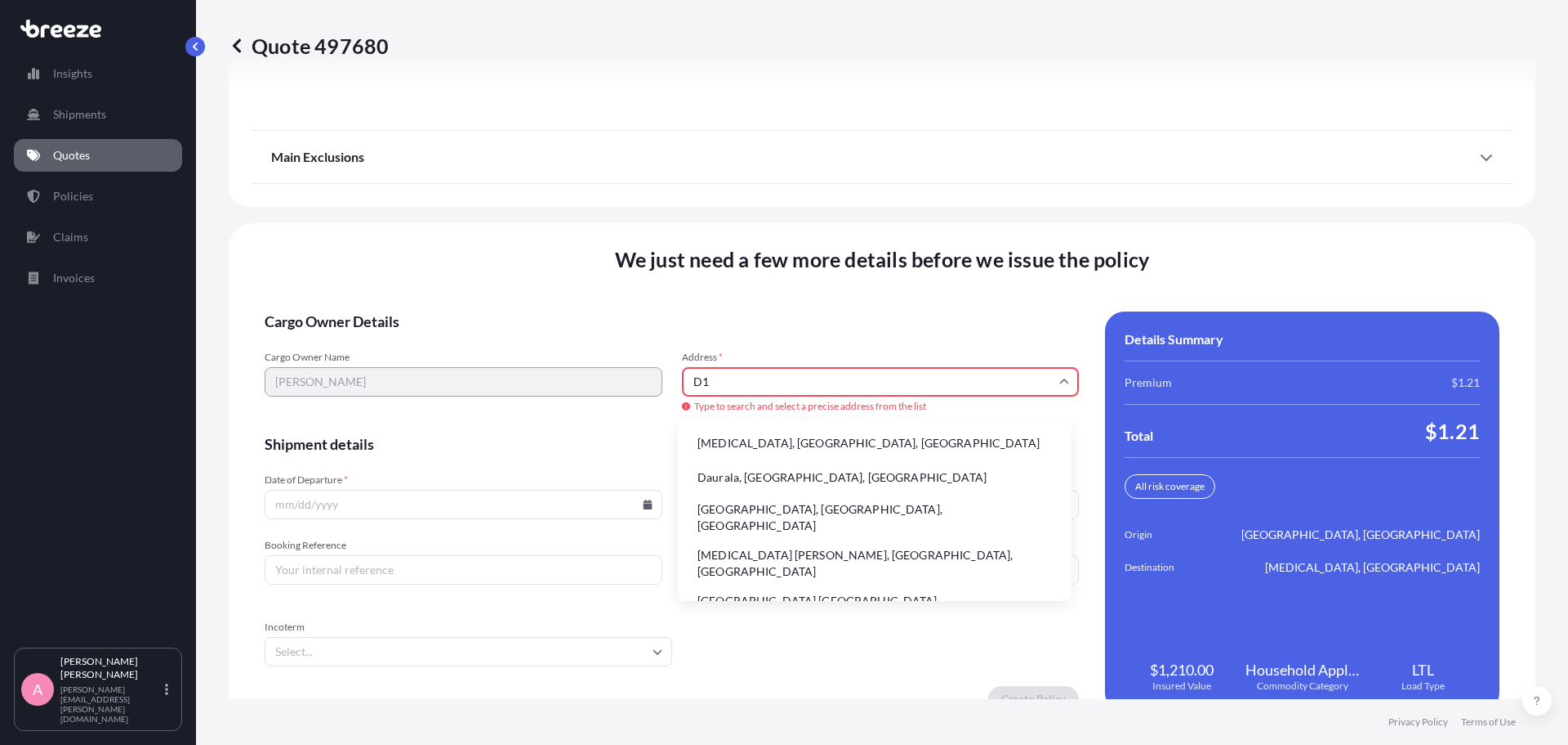
type input "D"
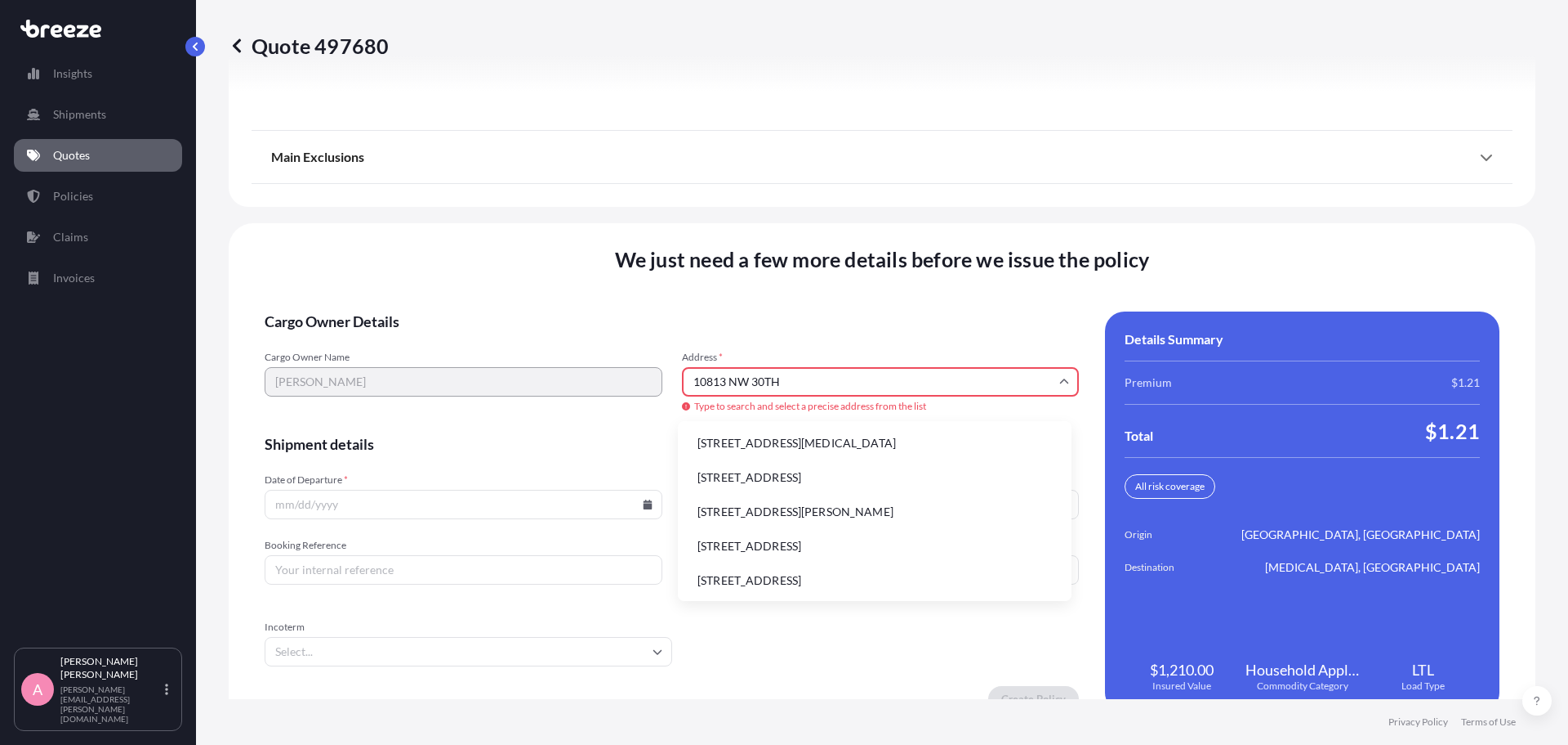
click at [765, 442] on li "[STREET_ADDRESS][MEDICAL_DATA]" at bounding box center [874, 443] width 380 height 31
type input "[STREET_ADDRESS][MEDICAL_DATA]"
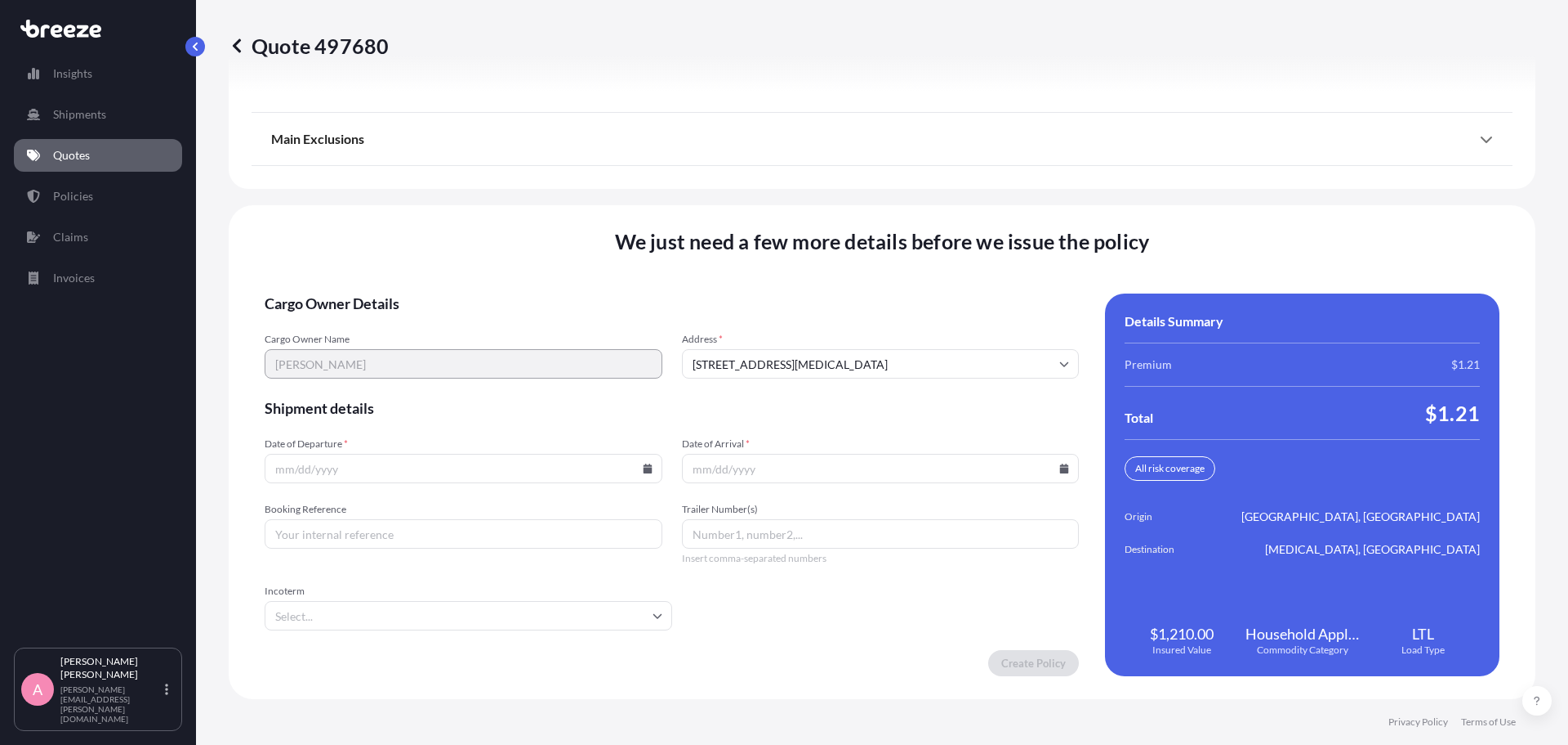
click at [643, 473] on icon at bounding box center [647, 467] width 9 height 10
click at [573, 187] on button at bounding box center [572, 192] width 26 height 26
click at [492, 257] on button "5" at bounding box center [499, 260] width 26 height 26
type input "[DATE]"
click at [754, 467] on input "Date of Arrival *" at bounding box center [880, 467] width 398 height 29
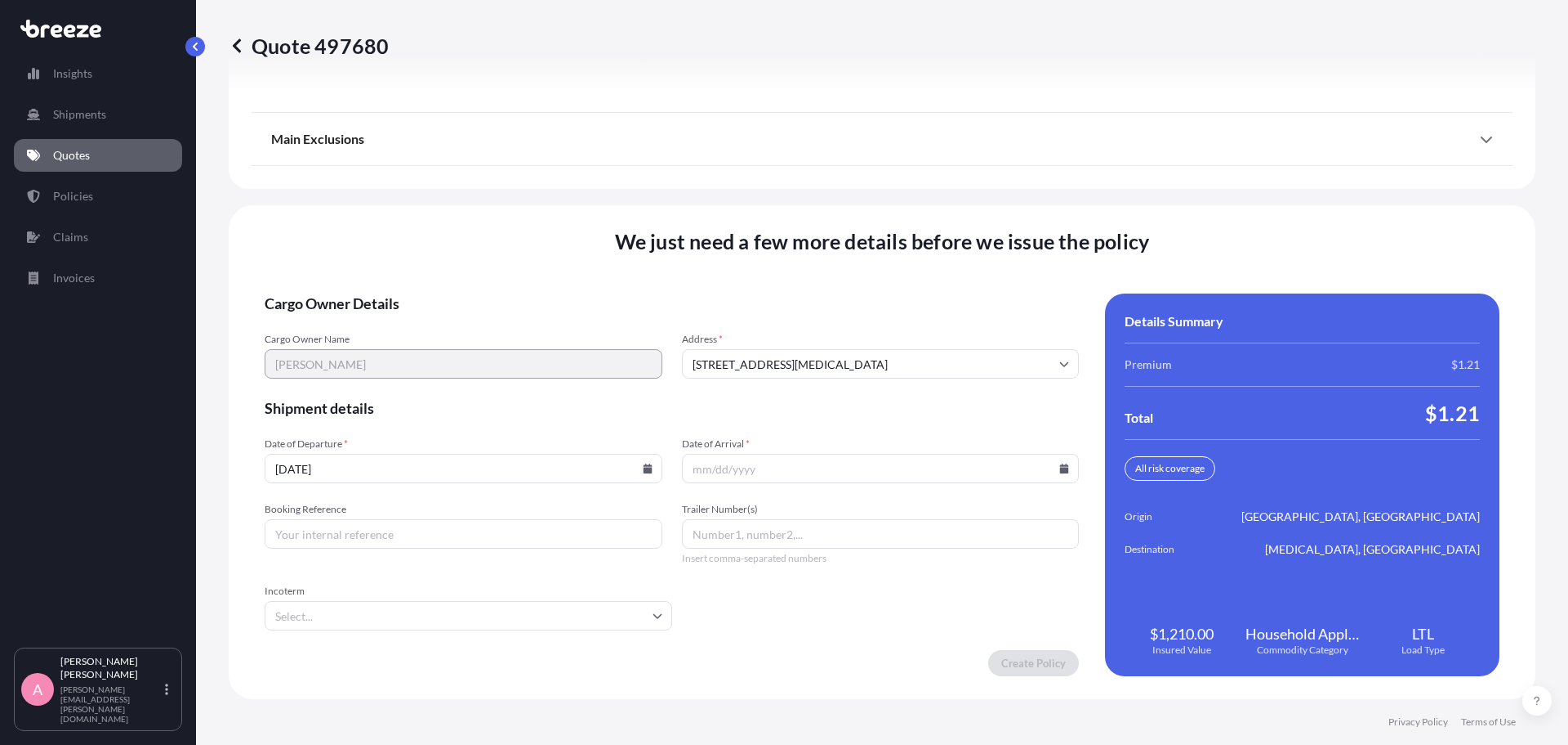
click at [1060, 467] on icon at bounding box center [1065, 467] width 9 height 10
click at [994, 192] on button at bounding box center [986, 192] width 26 height 26
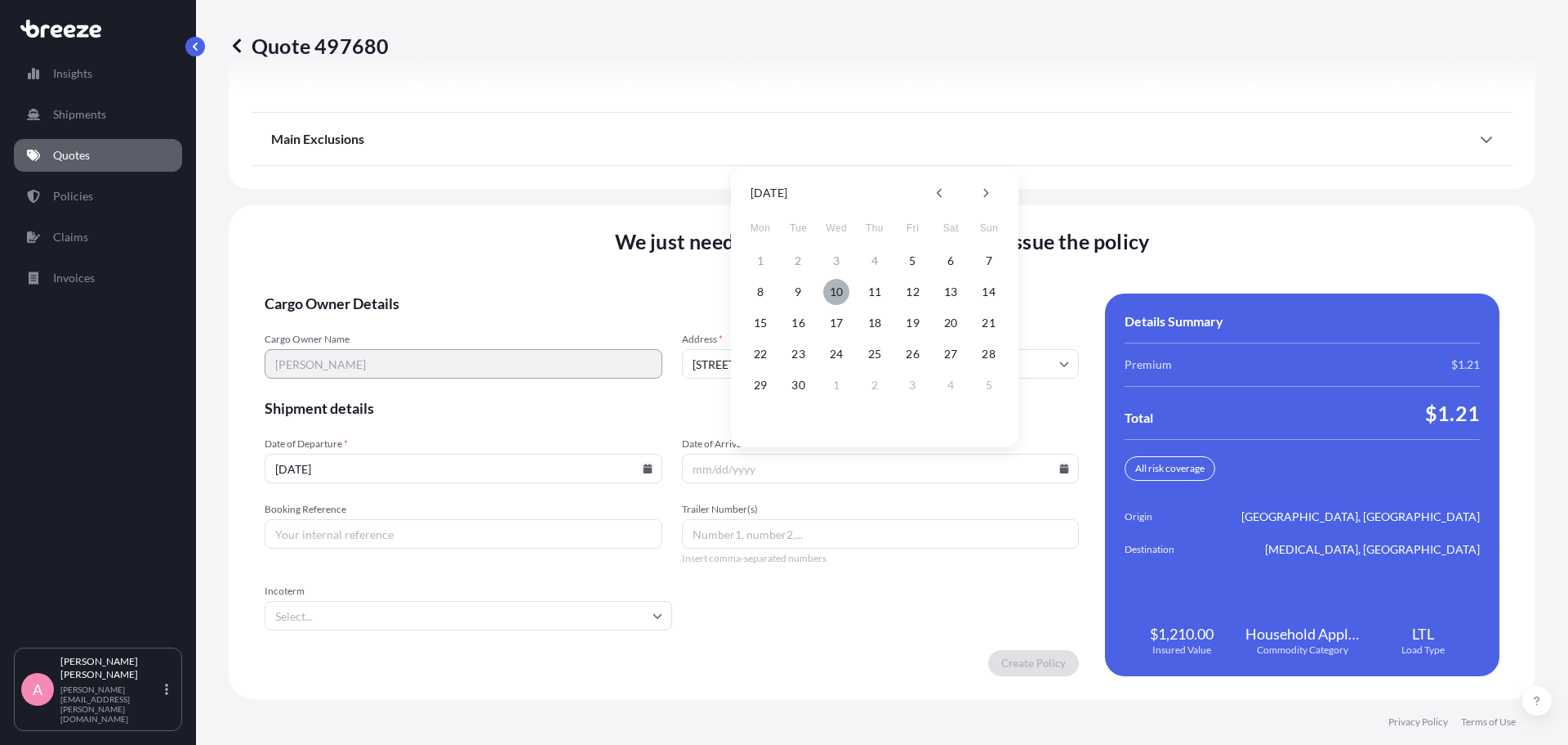
click at [831, 294] on button "10" at bounding box center [836, 291] width 26 height 26
type input "[DATE]"
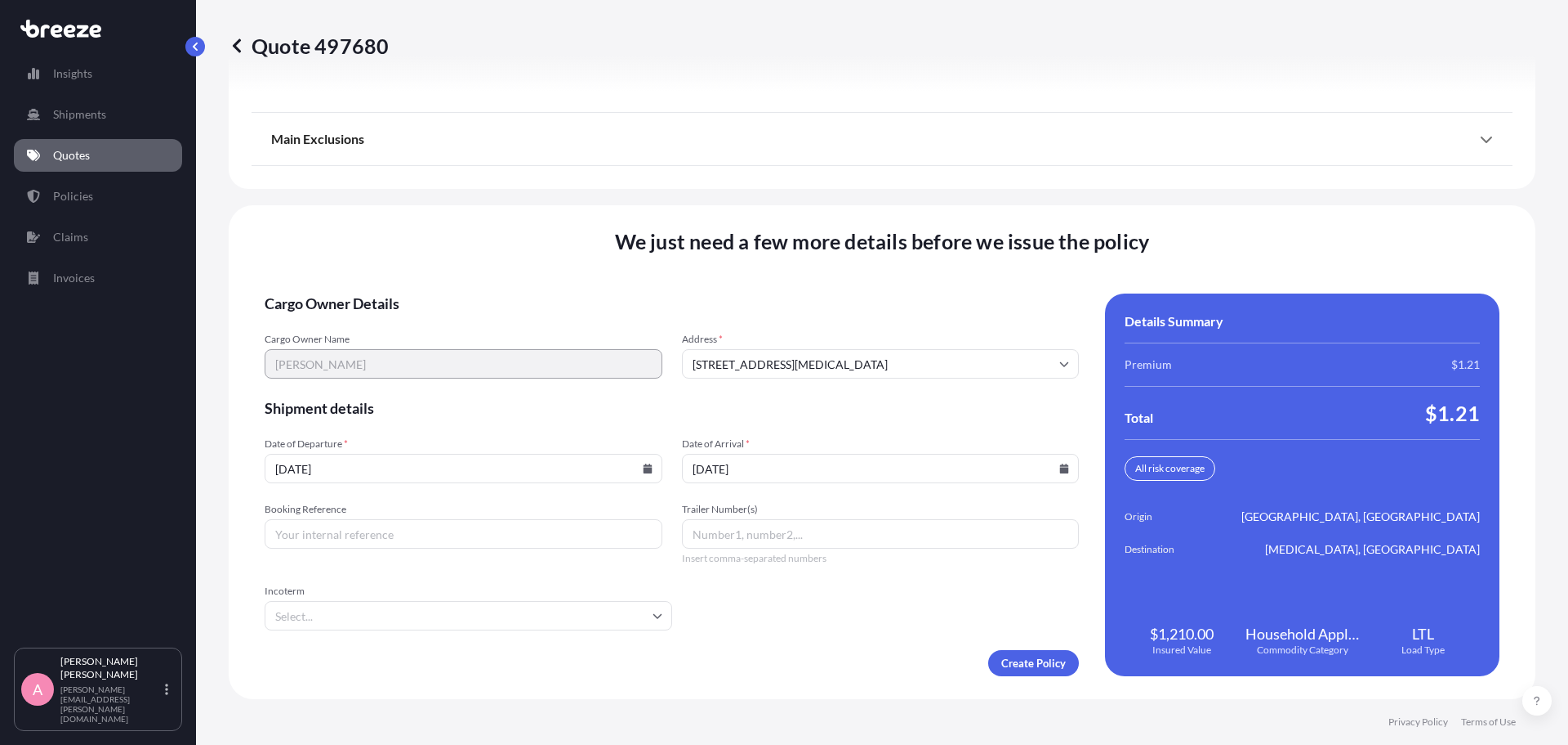
drag, startPoint x: 297, startPoint y: 535, endPoint x: 578, endPoint y: 463, distance: 290.1
click at [301, 531] on input "Booking Reference" at bounding box center [464, 533] width 398 height 29
type input "OL1683541"
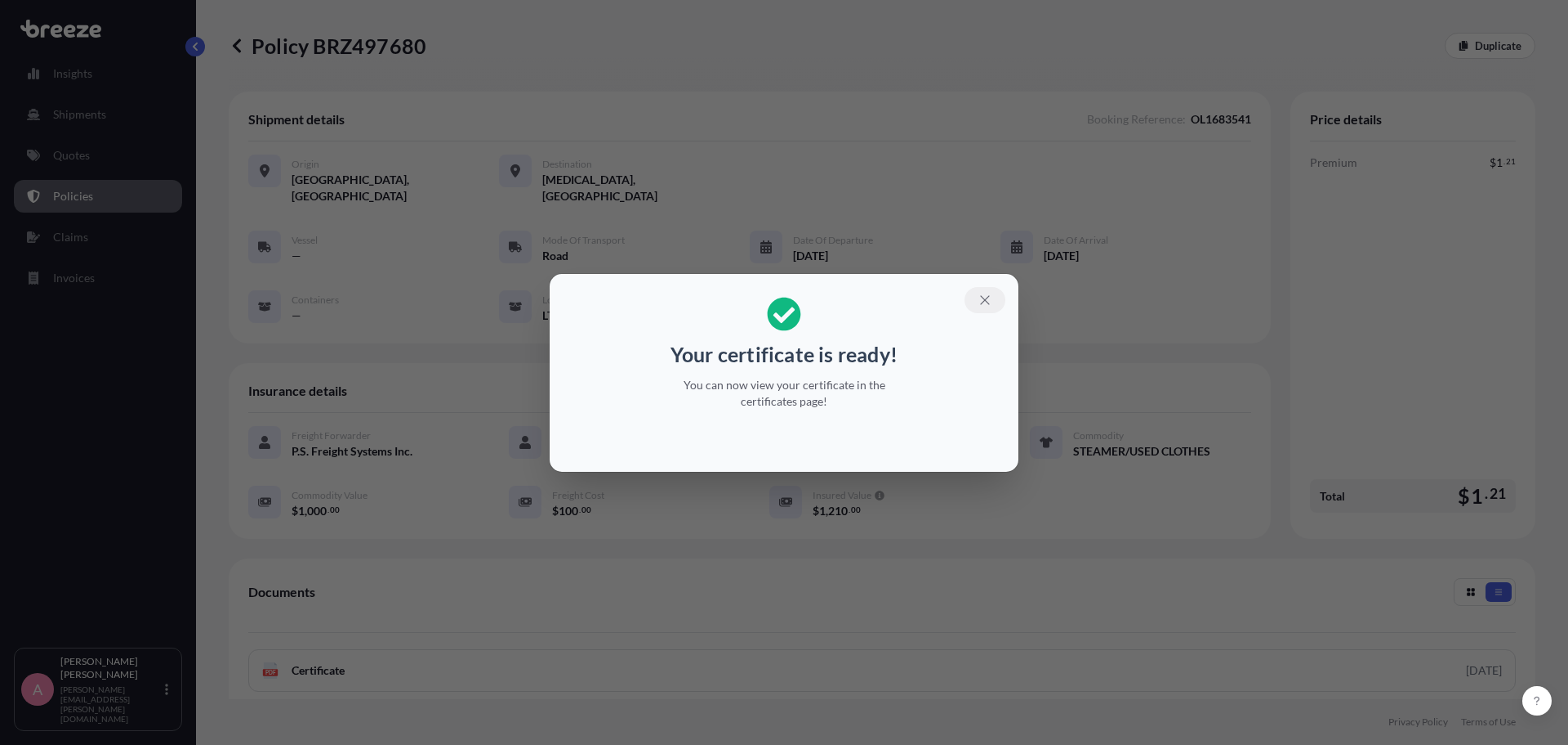
click at [979, 297] on icon "button" at bounding box center [985, 300] width 15 height 15
